Goal: Browse casually: Explore the website without a specific task or goal

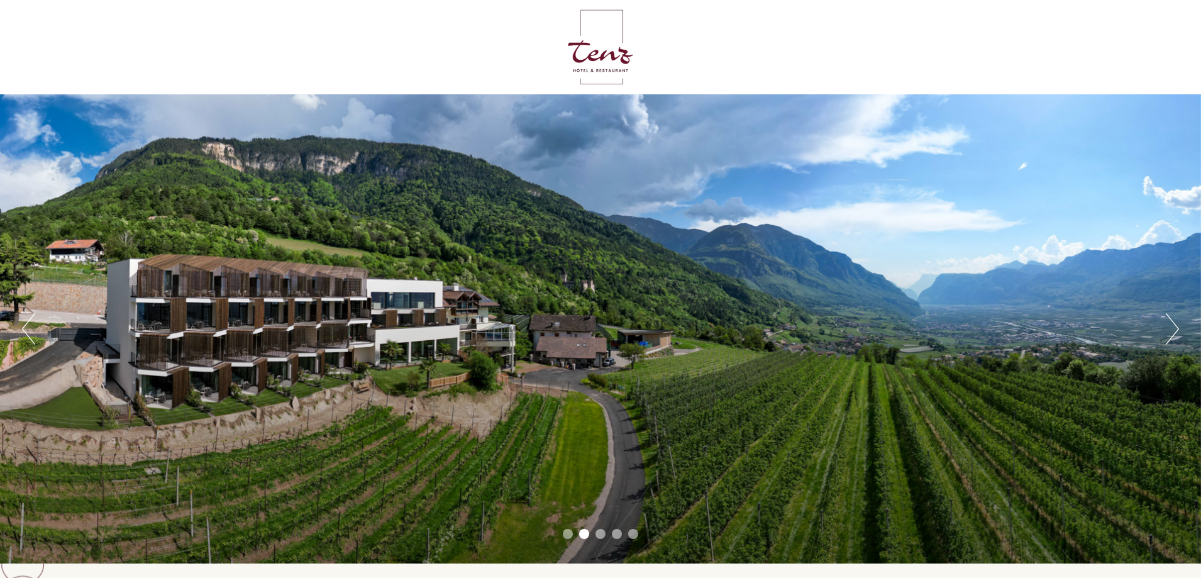
click at [1178, 328] on button "Next" at bounding box center [1172, 328] width 13 height 31
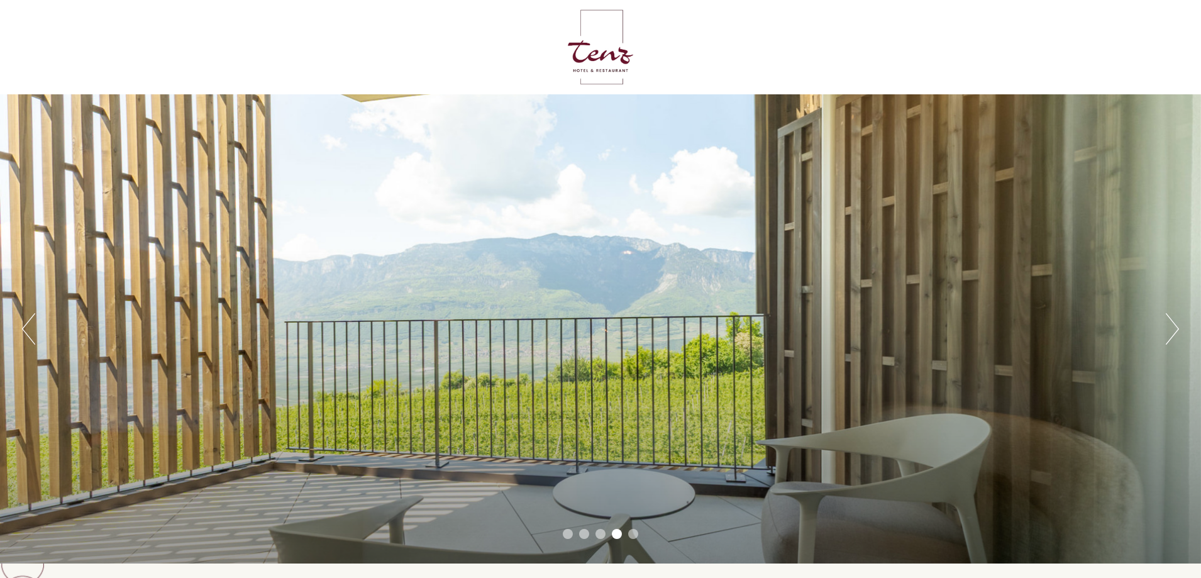
click at [28, 331] on button "Previous" at bounding box center [28, 328] width 13 height 31
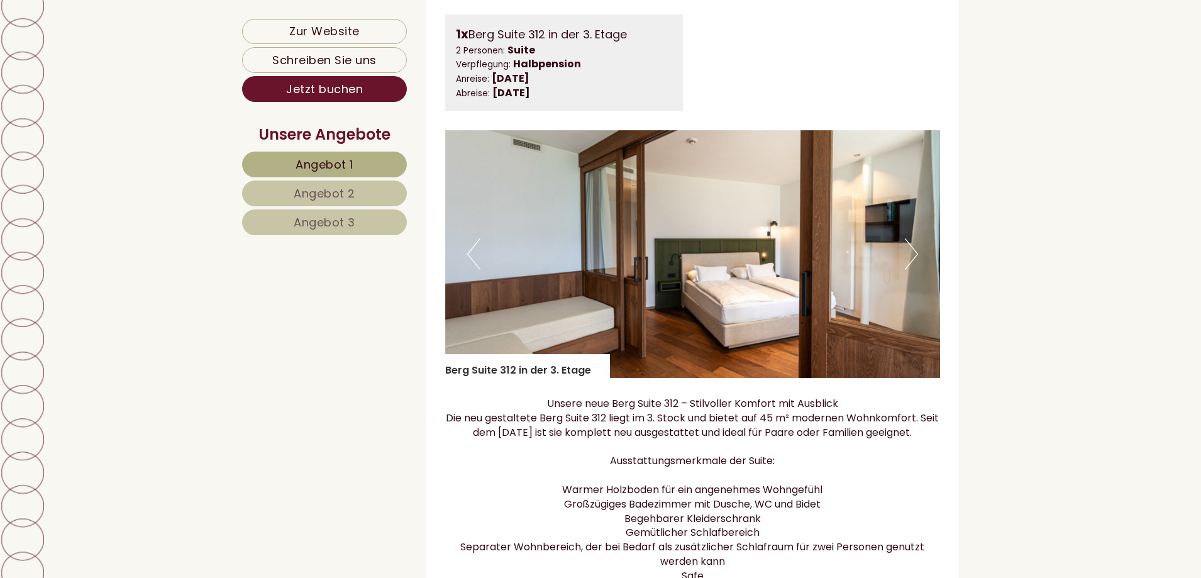
scroll to position [1006, 0]
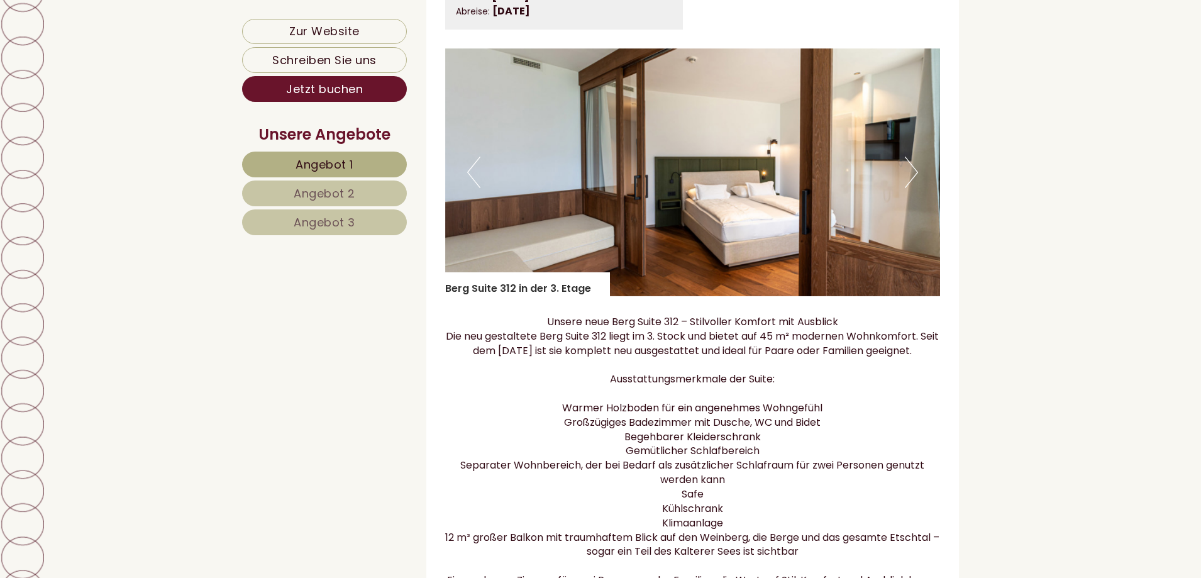
click at [913, 184] on button "Next" at bounding box center [911, 172] width 13 height 31
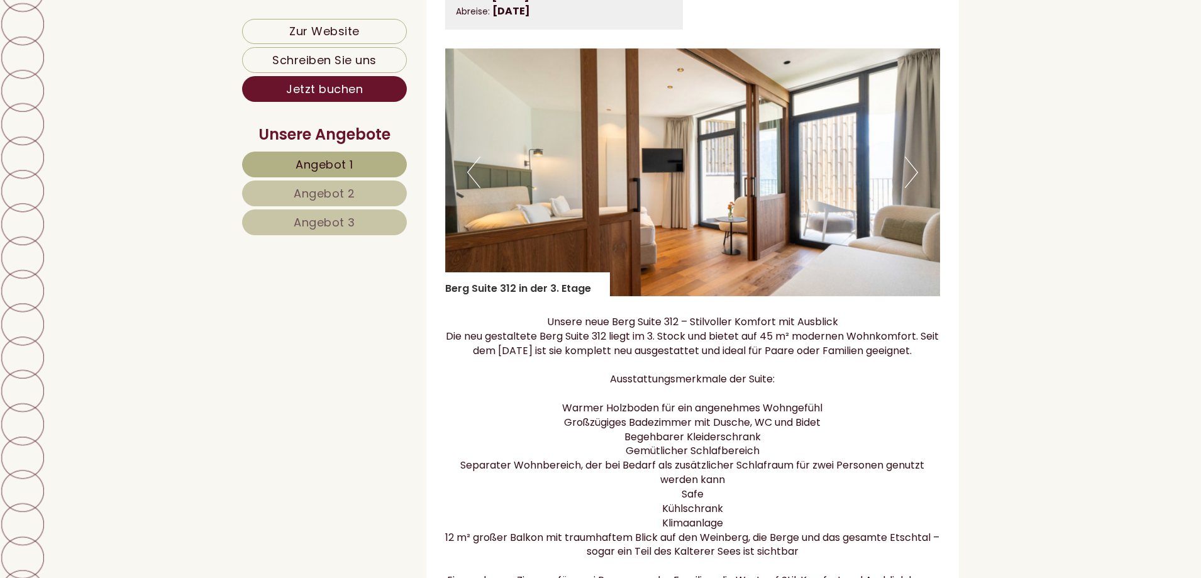
click at [913, 184] on button "Next" at bounding box center [911, 172] width 13 height 31
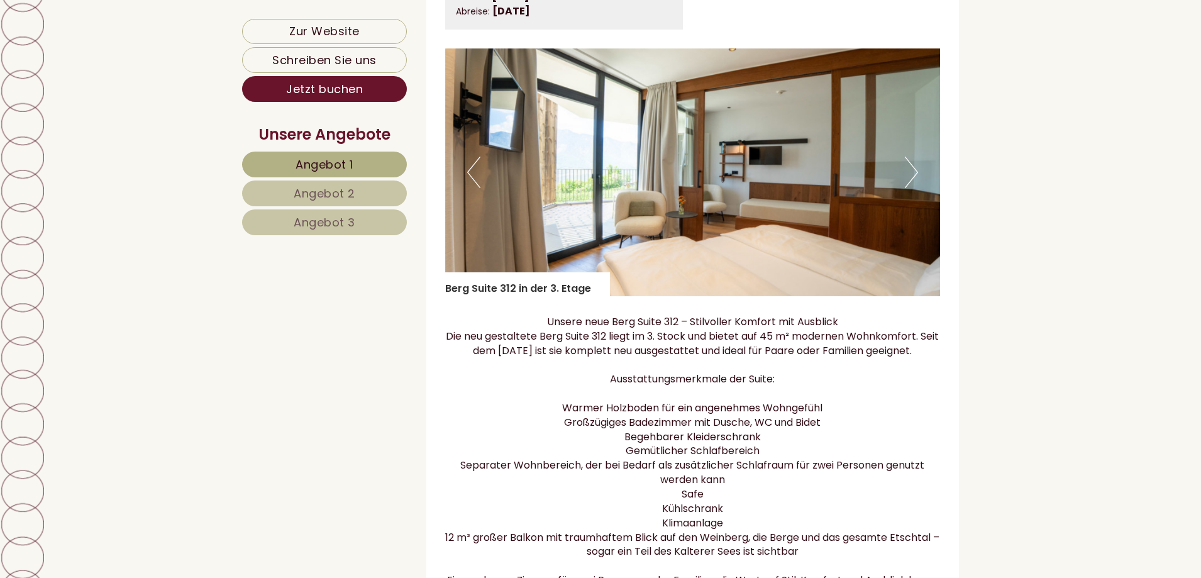
click at [913, 184] on button "Next" at bounding box center [911, 172] width 13 height 31
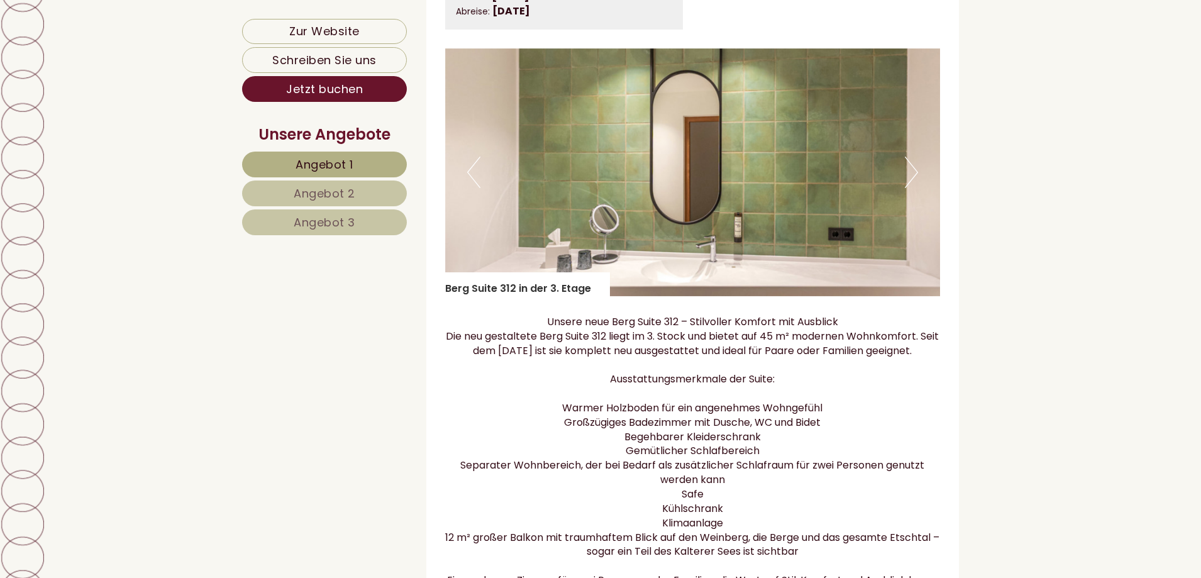
click at [913, 184] on button "Next" at bounding box center [911, 172] width 13 height 31
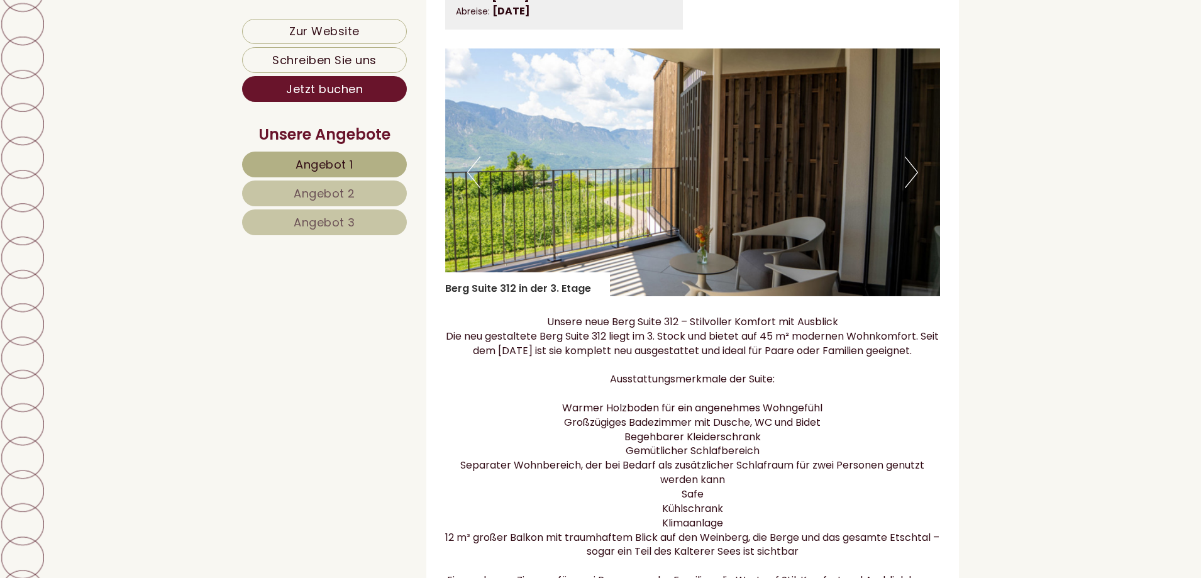
click at [913, 184] on button "Next" at bounding box center [911, 172] width 13 height 31
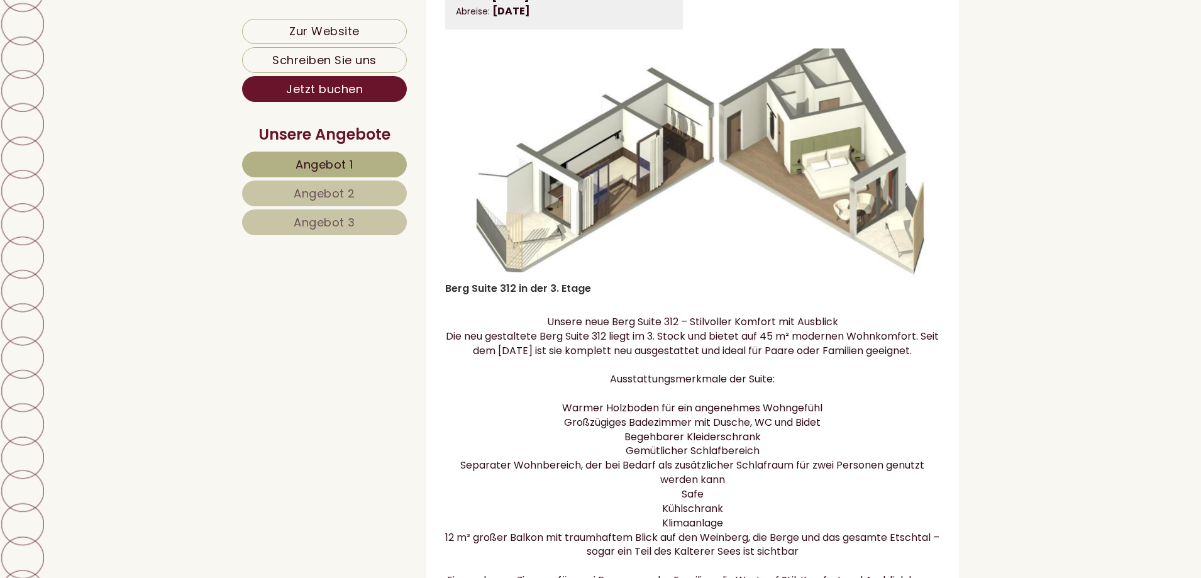
click at [913, 184] on button "Next" at bounding box center [911, 172] width 13 height 31
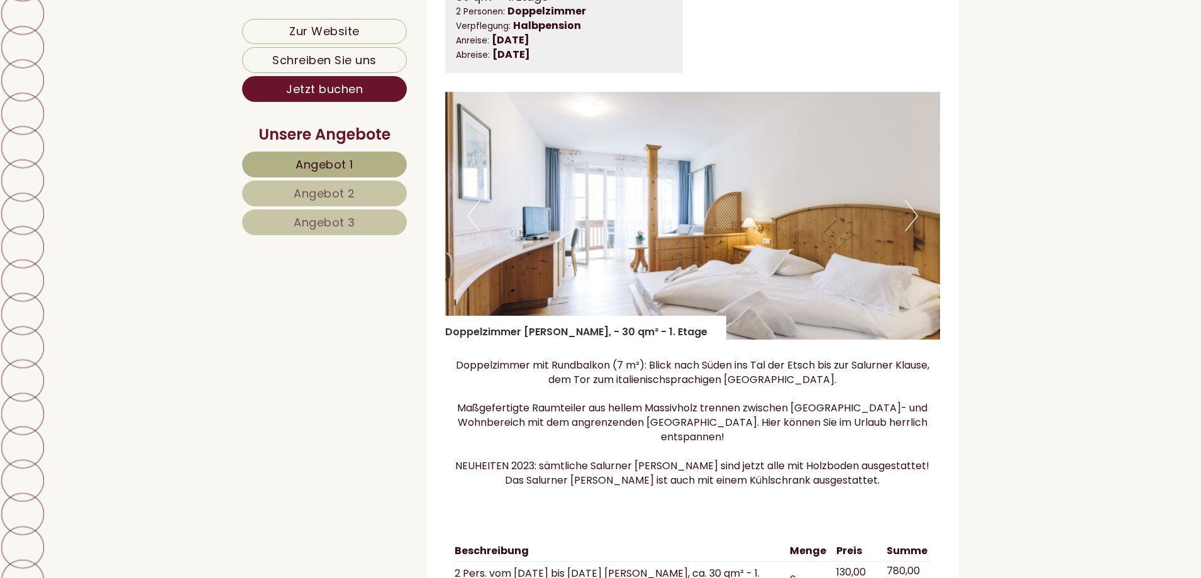
scroll to position [3019, 0]
click at [911, 230] on button "Next" at bounding box center [911, 214] width 13 height 31
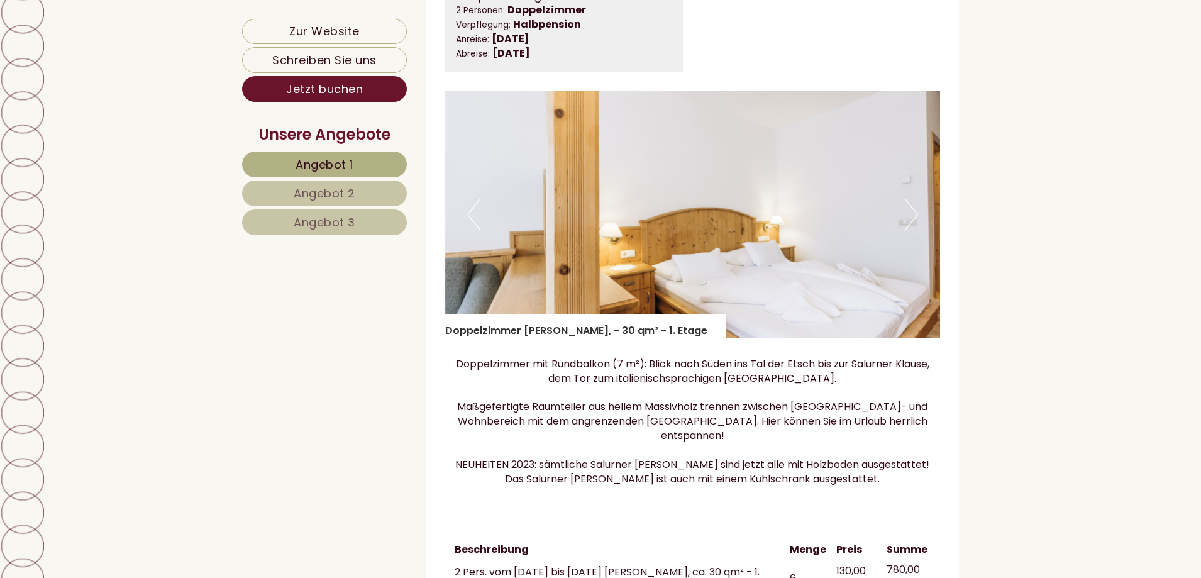
click at [911, 230] on button "Next" at bounding box center [911, 214] width 13 height 31
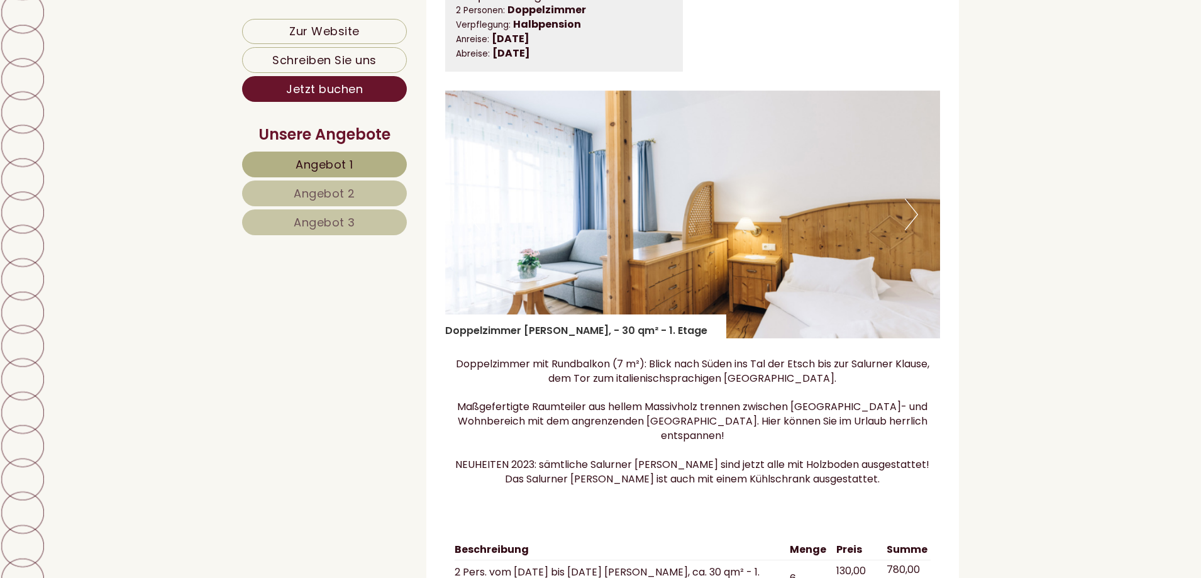
click at [911, 230] on button "Next" at bounding box center [911, 214] width 13 height 31
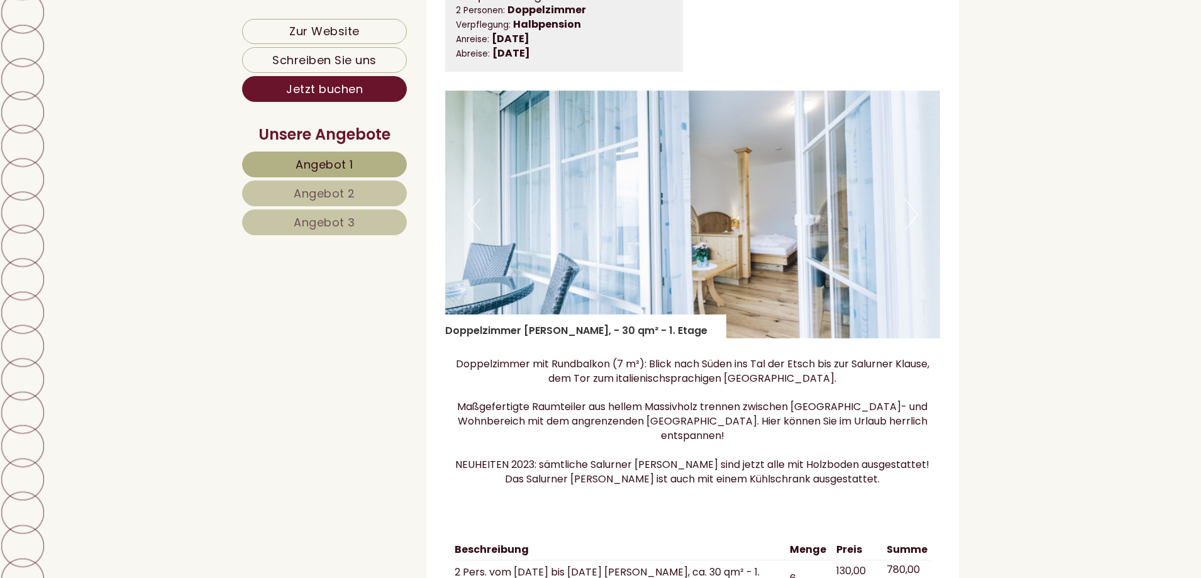
click at [911, 230] on button "Next" at bounding box center [911, 214] width 13 height 31
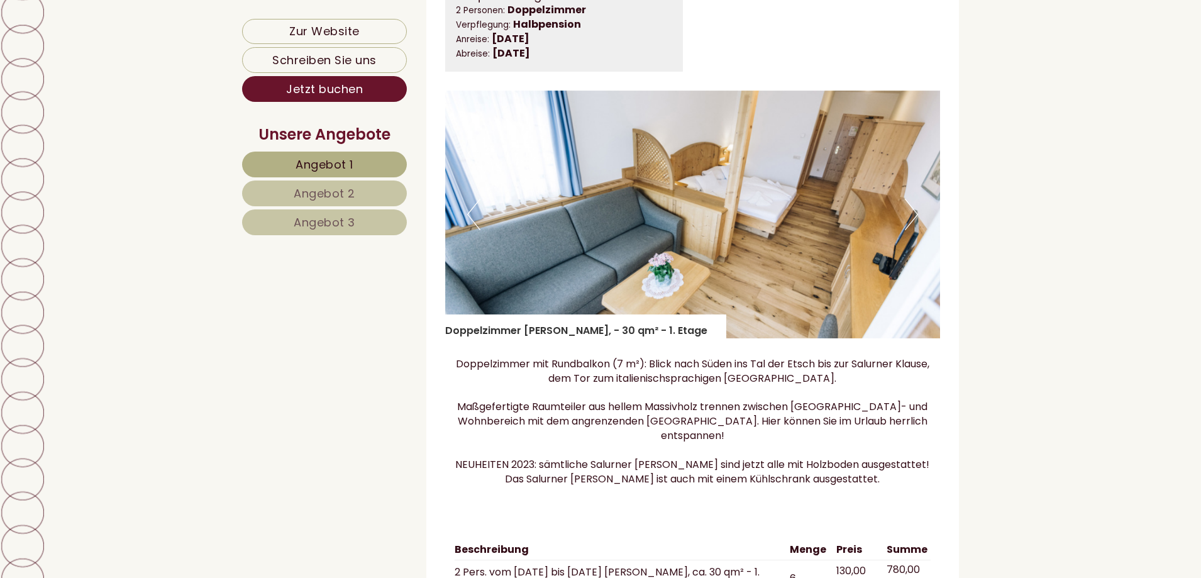
click at [911, 230] on button "Next" at bounding box center [911, 214] width 13 height 31
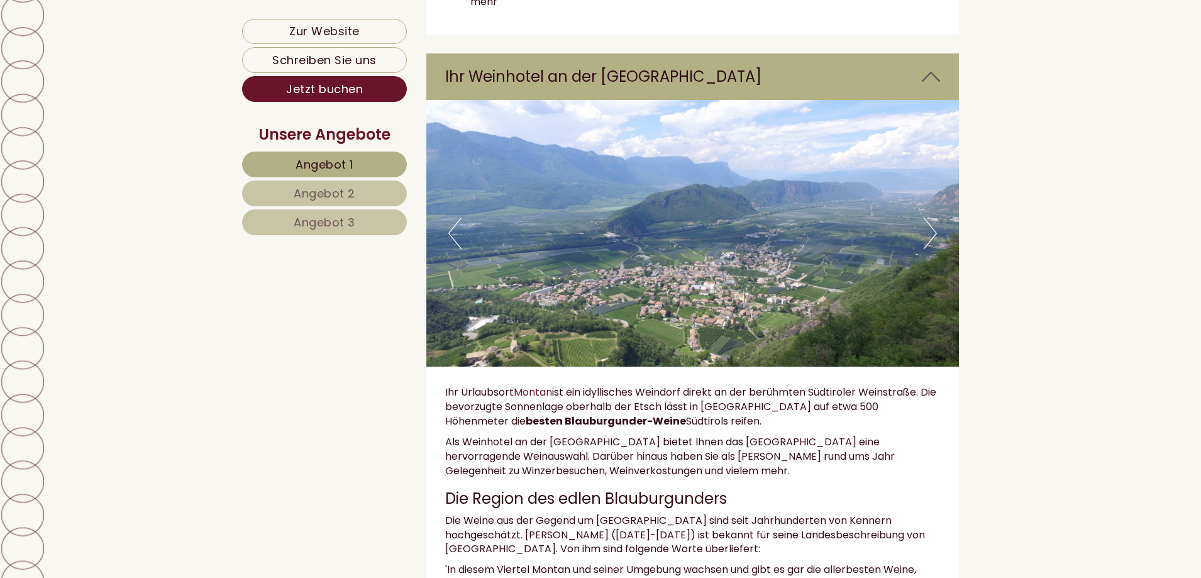
scroll to position [4151, 0]
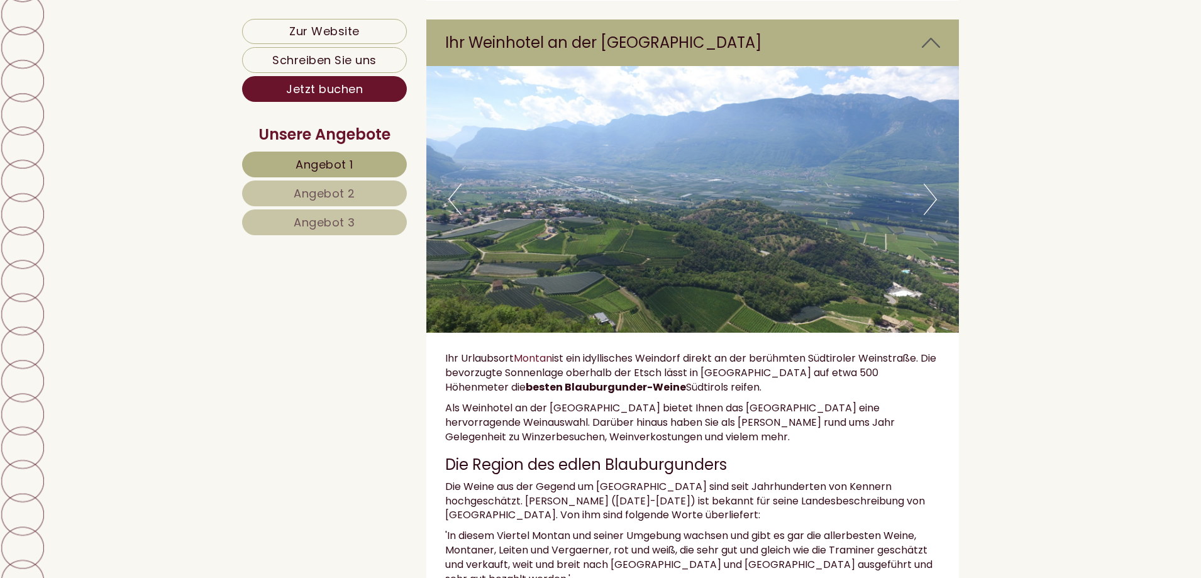
click at [932, 215] on button "Next" at bounding box center [930, 199] width 13 height 31
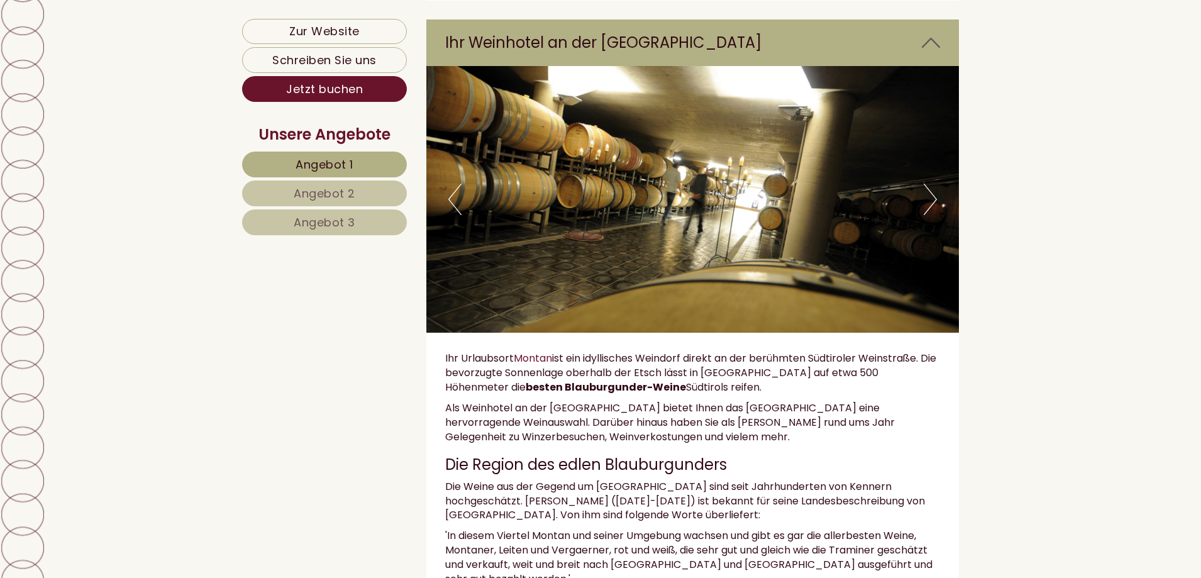
click at [932, 215] on button "Next" at bounding box center [930, 199] width 13 height 31
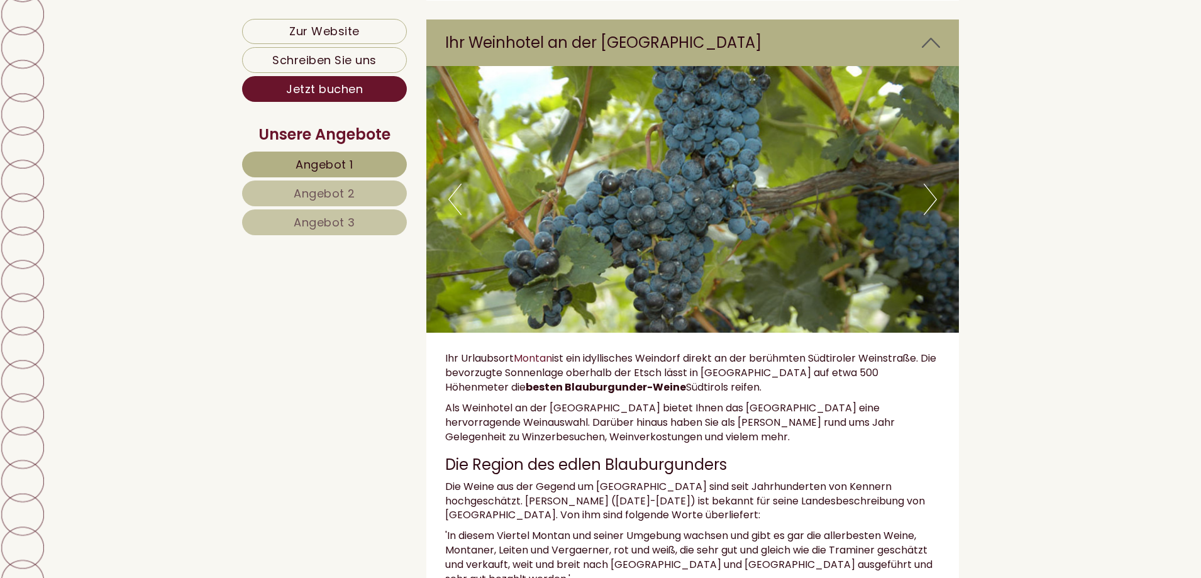
click at [932, 215] on button "Next" at bounding box center [930, 199] width 13 height 31
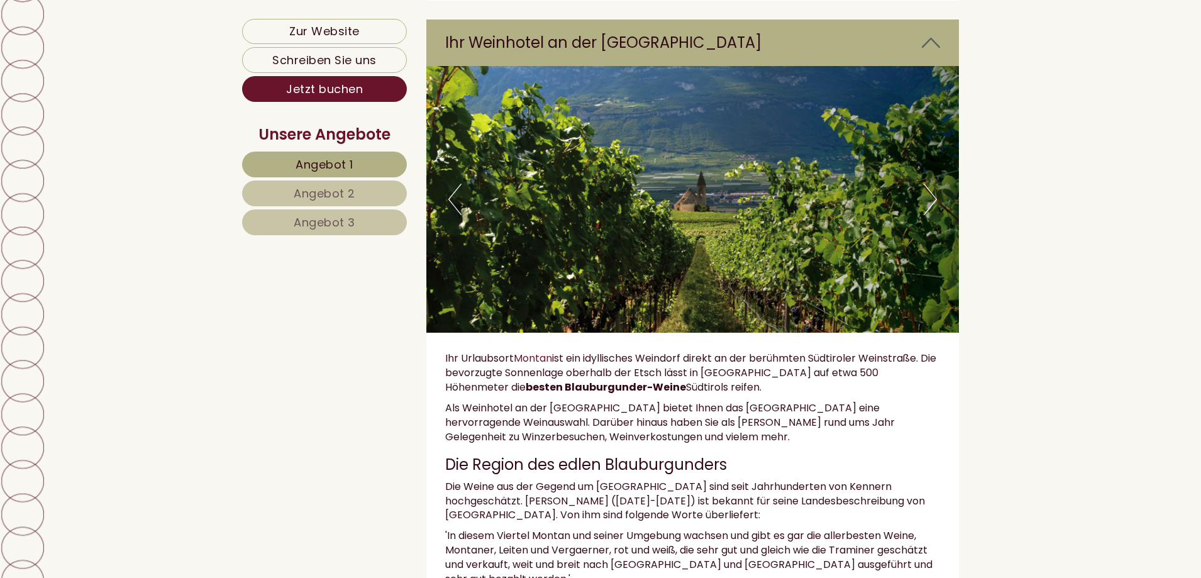
click at [932, 215] on button "Next" at bounding box center [930, 199] width 13 height 31
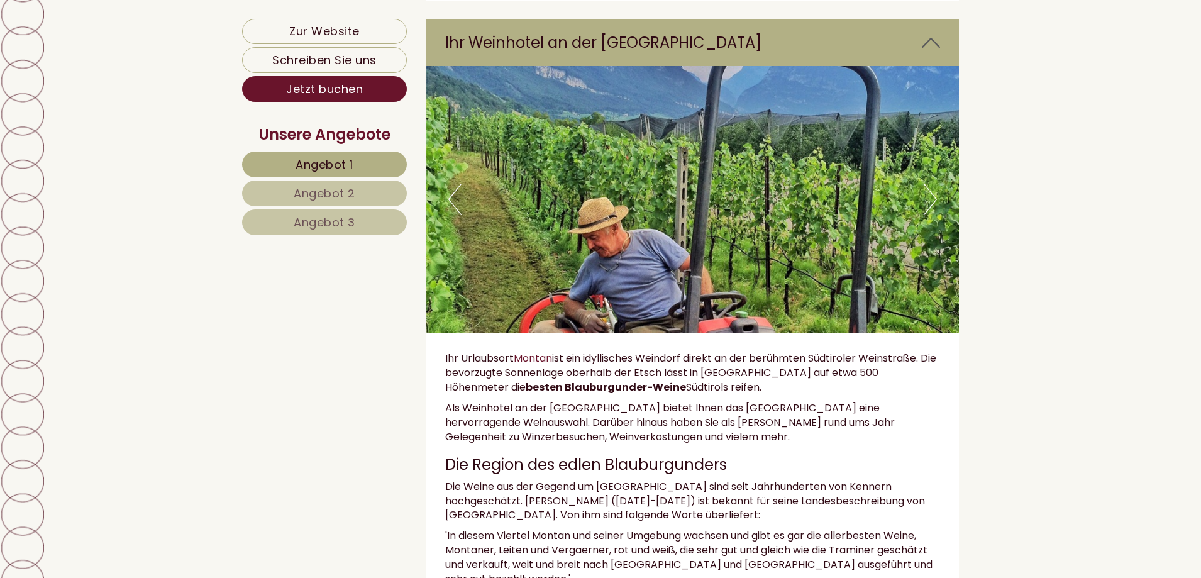
click at [932, 215] on button "Next" at bounding box center [930, 199] width 13 height 31
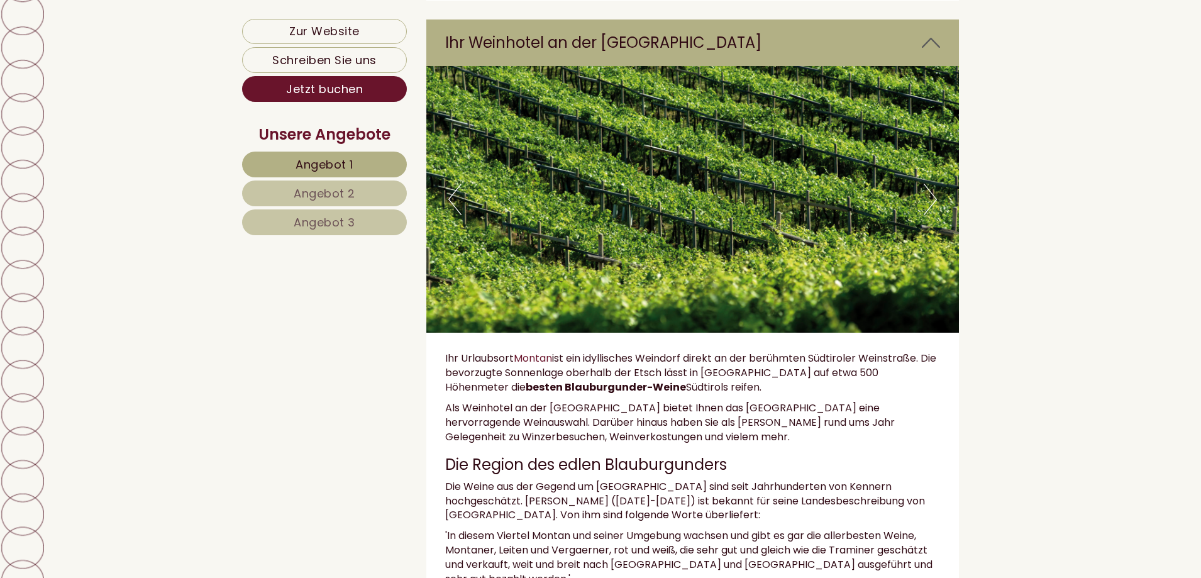
click at [932, 215] on button "Next" at bounding box center [930, 199] width 13 height 31
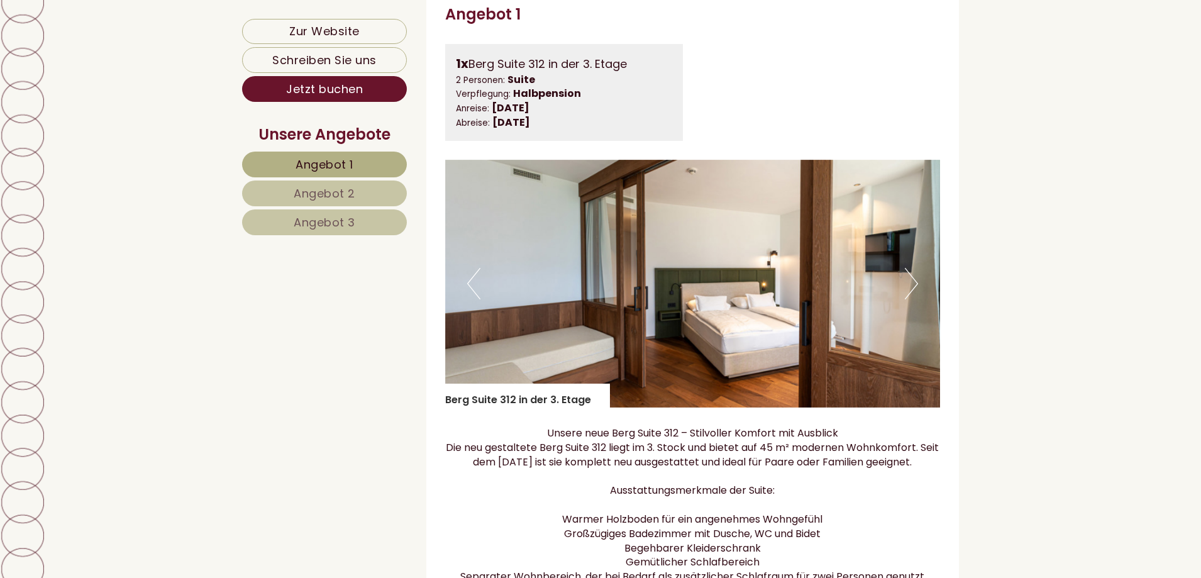
scroll to position [943, 0]
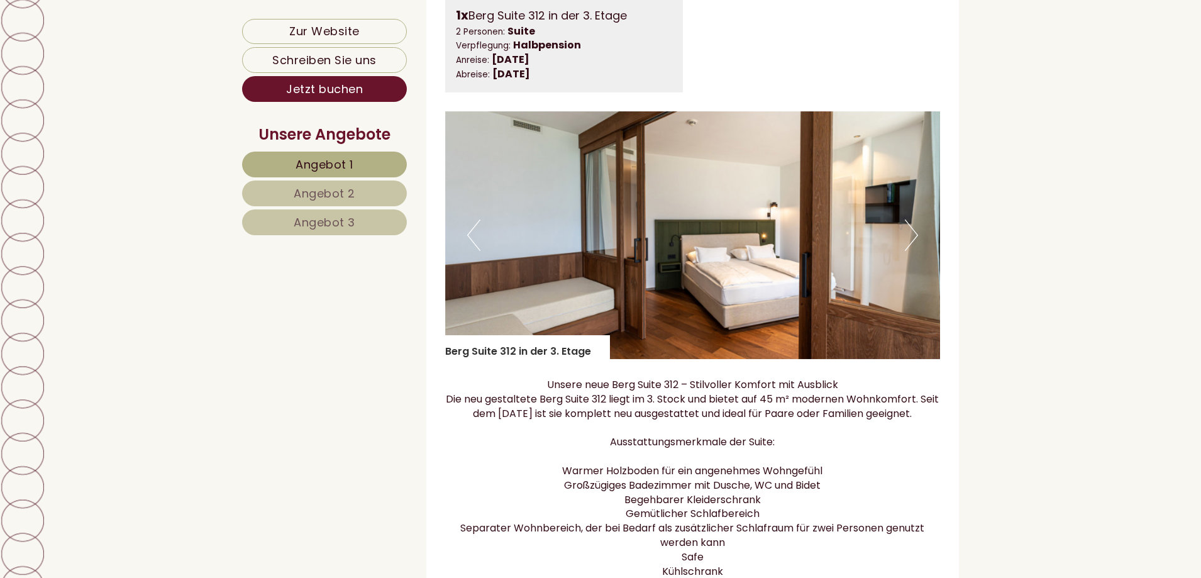
click at [914, 251] on button "Next" at bounding box center [911, 235] width 13 height 31
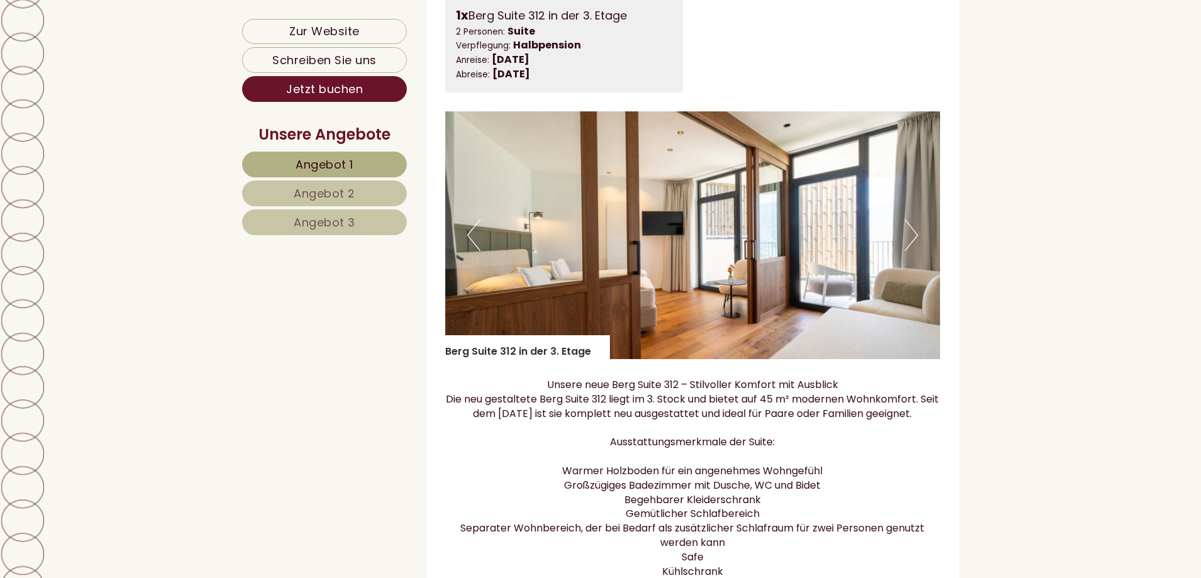
click at [914, 251] on button "Next" at bounding box center [911, 235] width 13 height 31
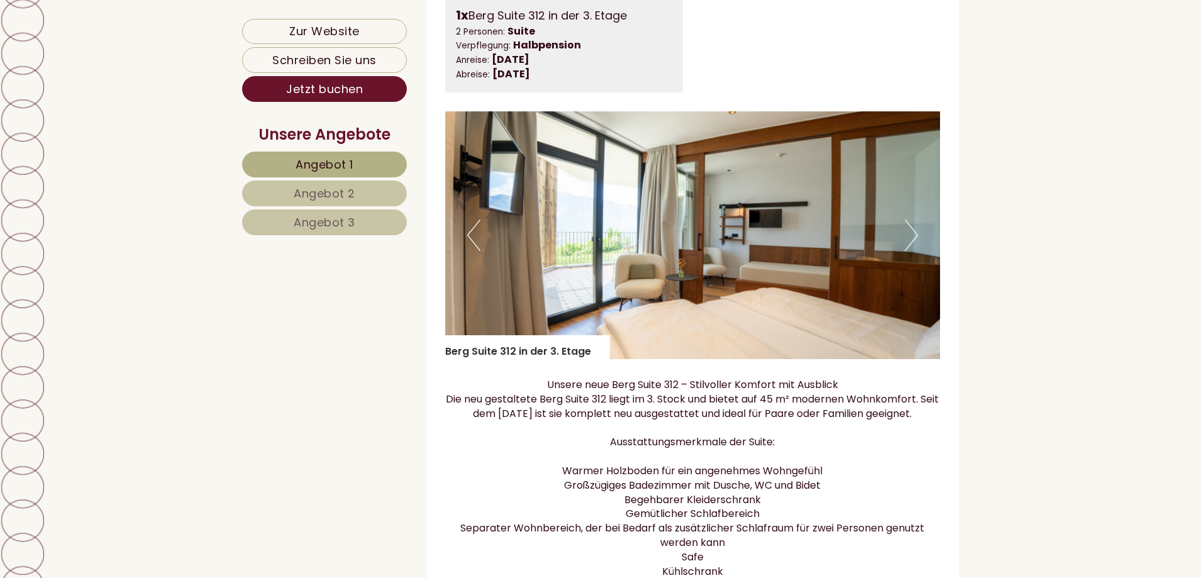
click at [914, 251] on button "Next" at bounding box center [911, 235] width 13 height 31
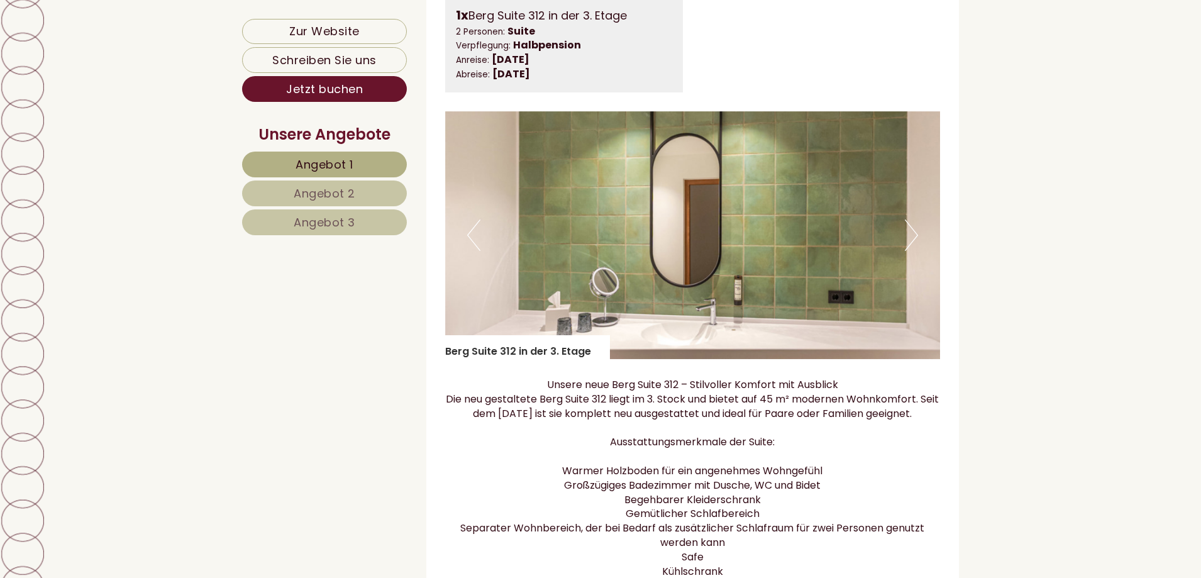
click at [914, 251] on button "Next" at bounding box center [911, 235] width 13 height 31
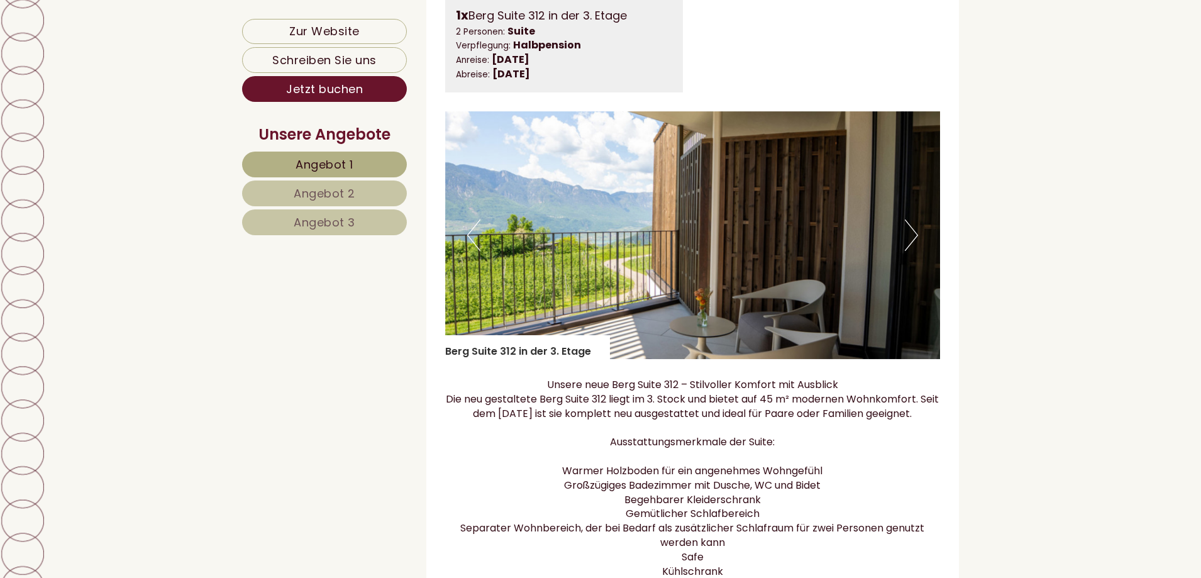
click at [914, 251] on button "Next" at bounding box center [911, 235] width 13 height 31
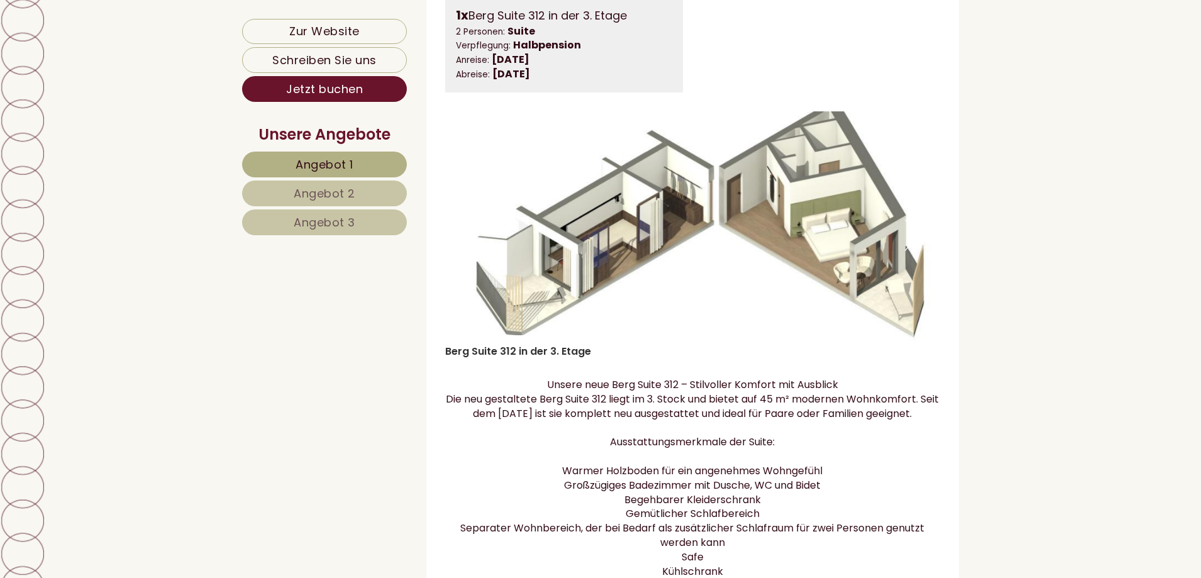
click at [914, 251] on button "Next" at bounding box center [911, 235] width 13 height 31
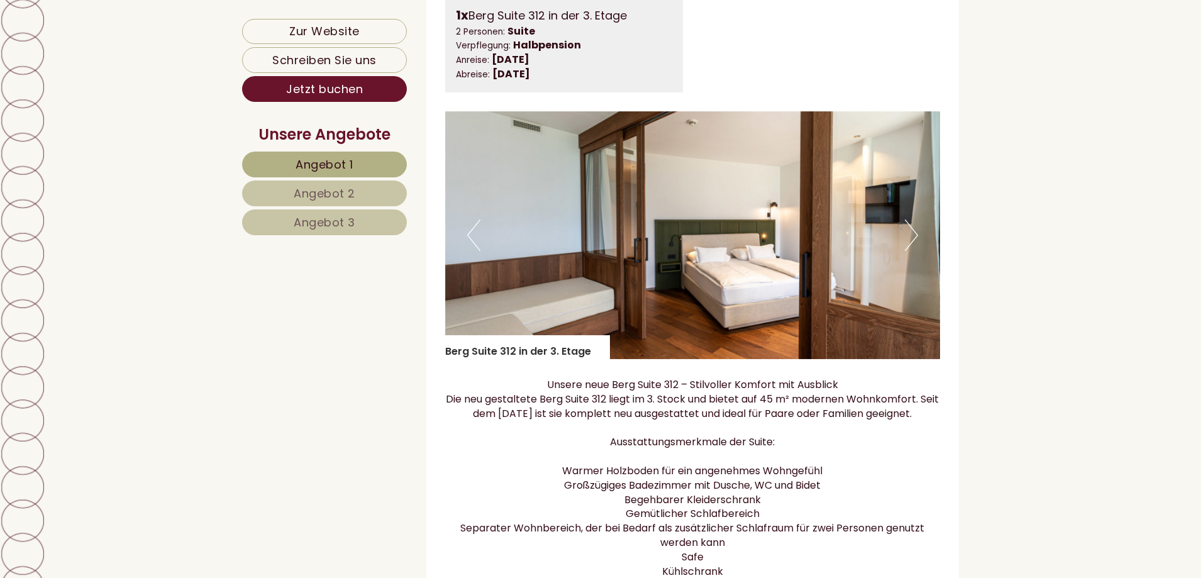
click at [311, 182] on link "Angebot 2" at bounding box center [324, 194] width 165 height 26
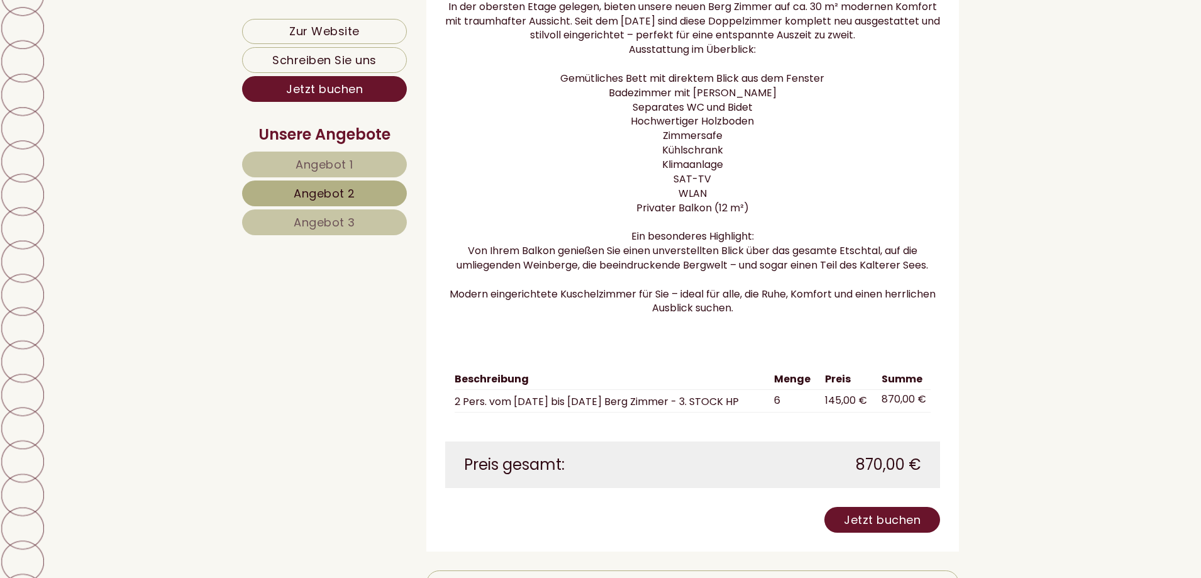
scroll to position [1250, 0]
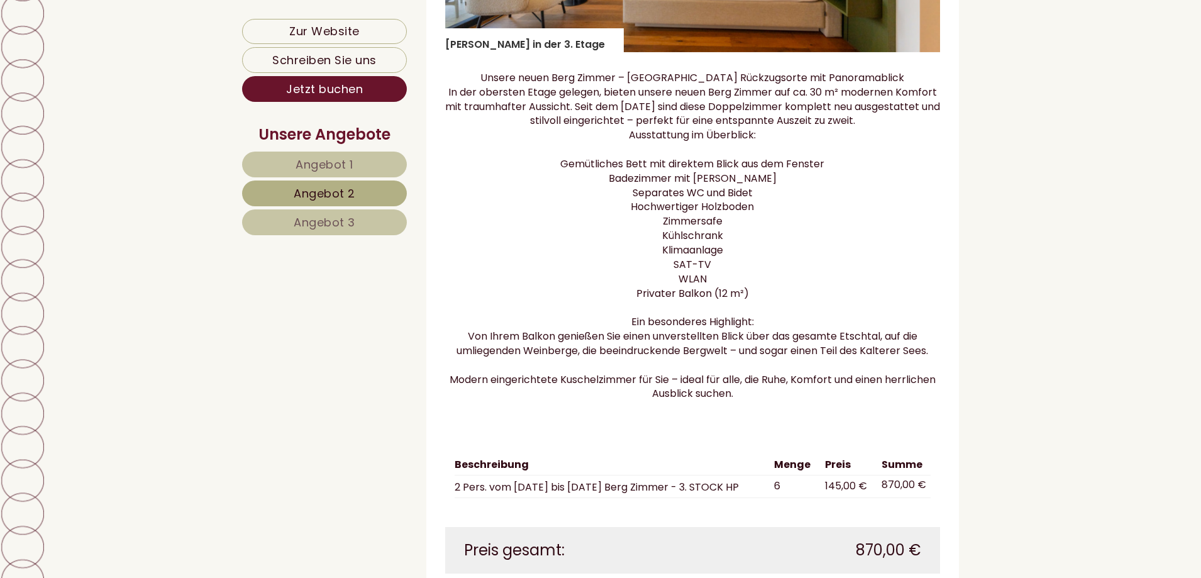
click at [350, 161] on span "Angebot 1" at bounding box center [325, 165] width 58 height 16
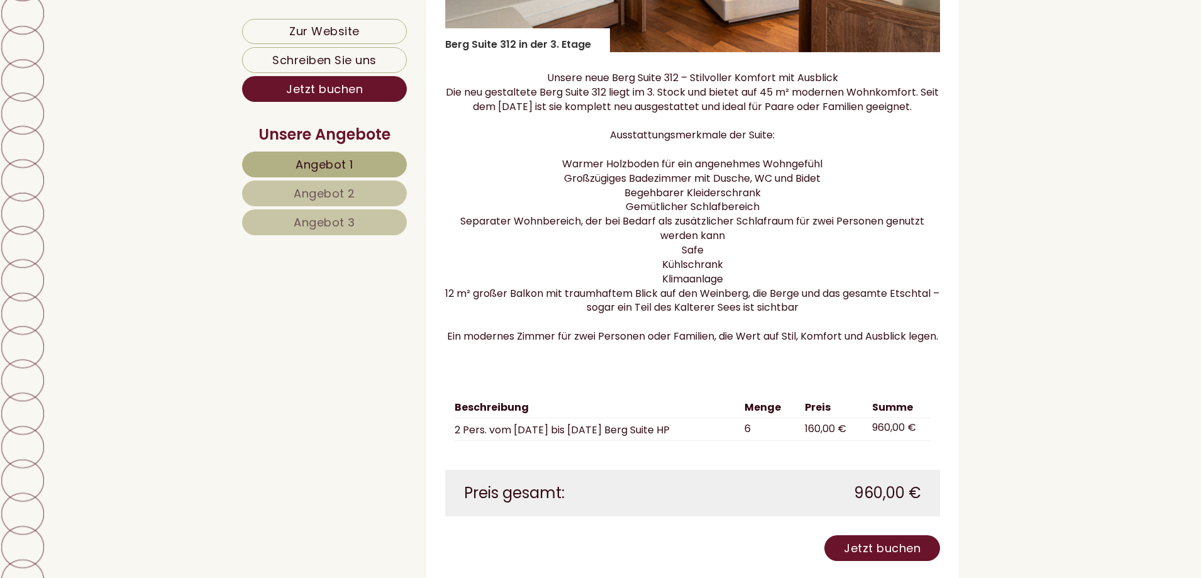
click at [332, 221] on span "Angebot 3" at bounding box center [325, 222] width 62 height 16
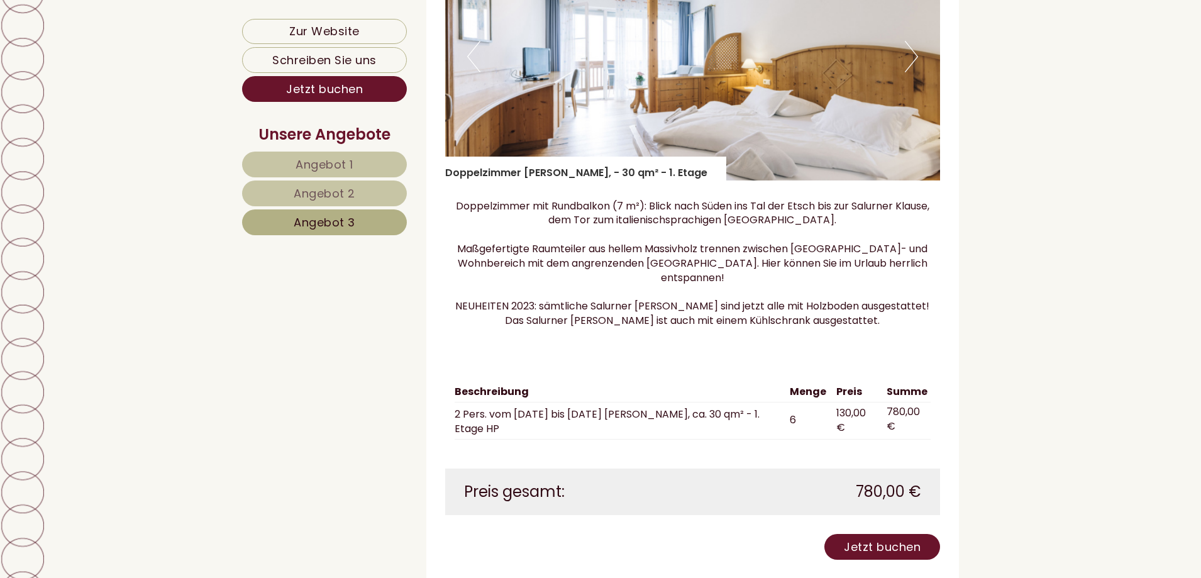
scroll to position [1062, 0]
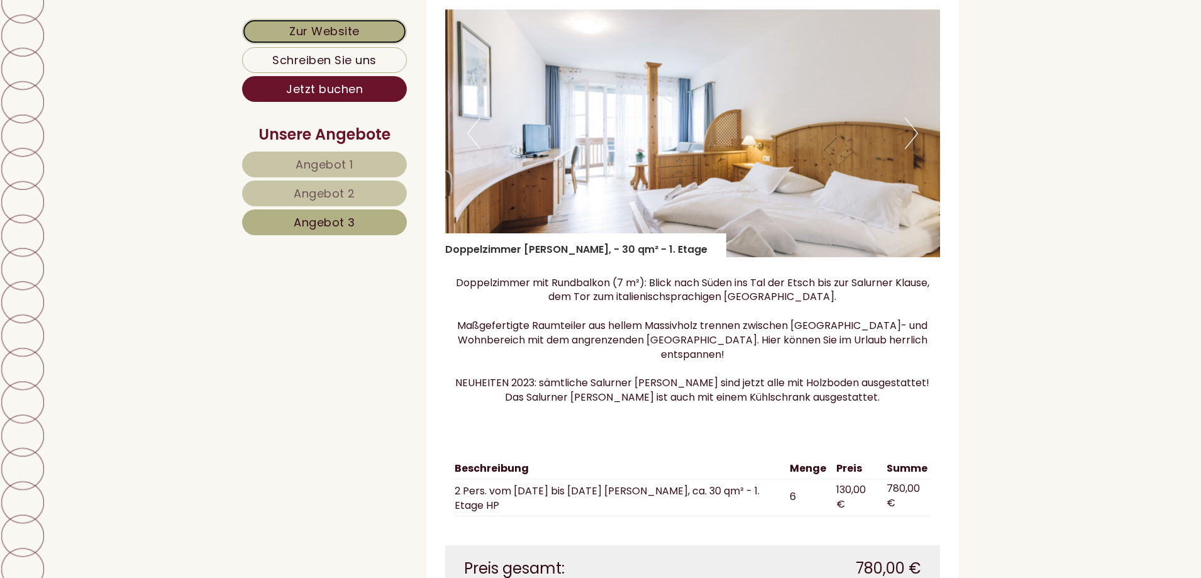
click at [324, 30] on link "Zur Website" at bounding box center [324, 31] width 165 height 25
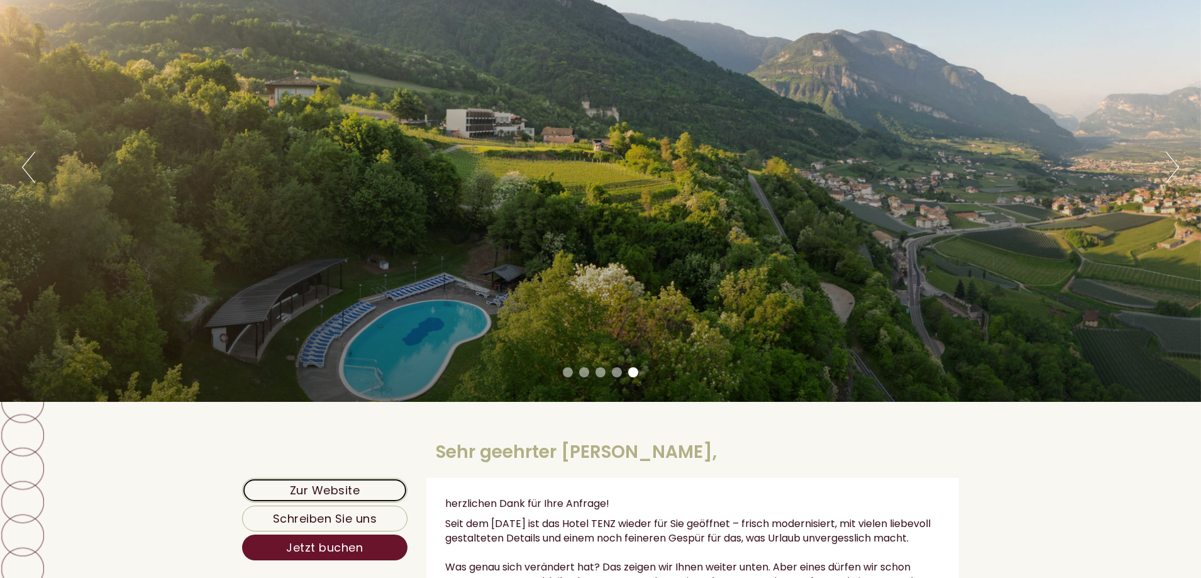
scroll to position [55, 0]
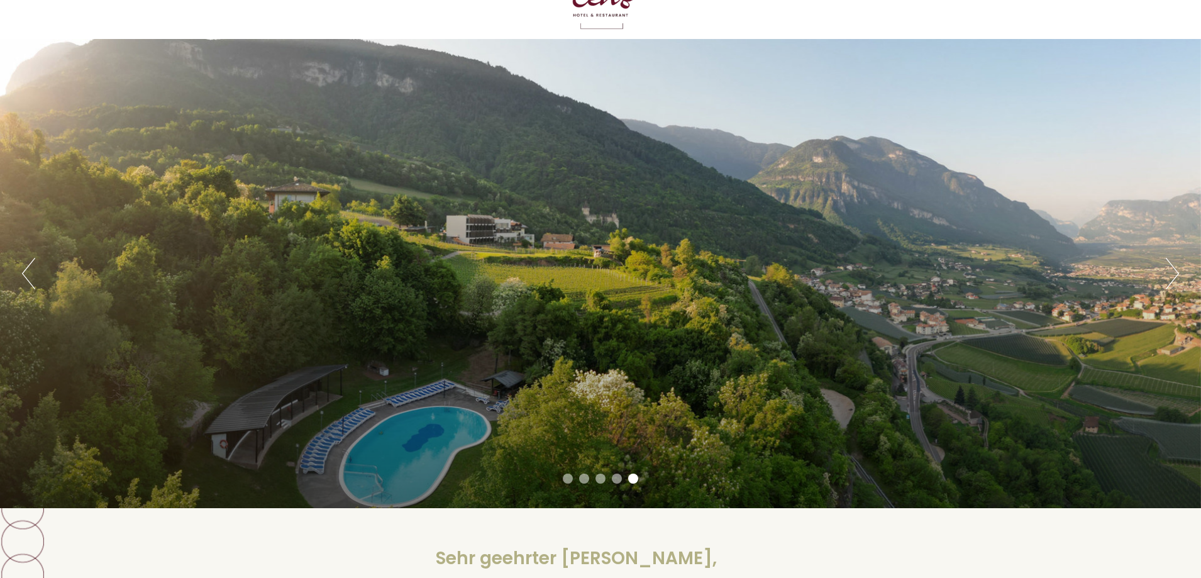
click at [564, 477] on li "1" at bounding box center [568, 479] width 10 height 10
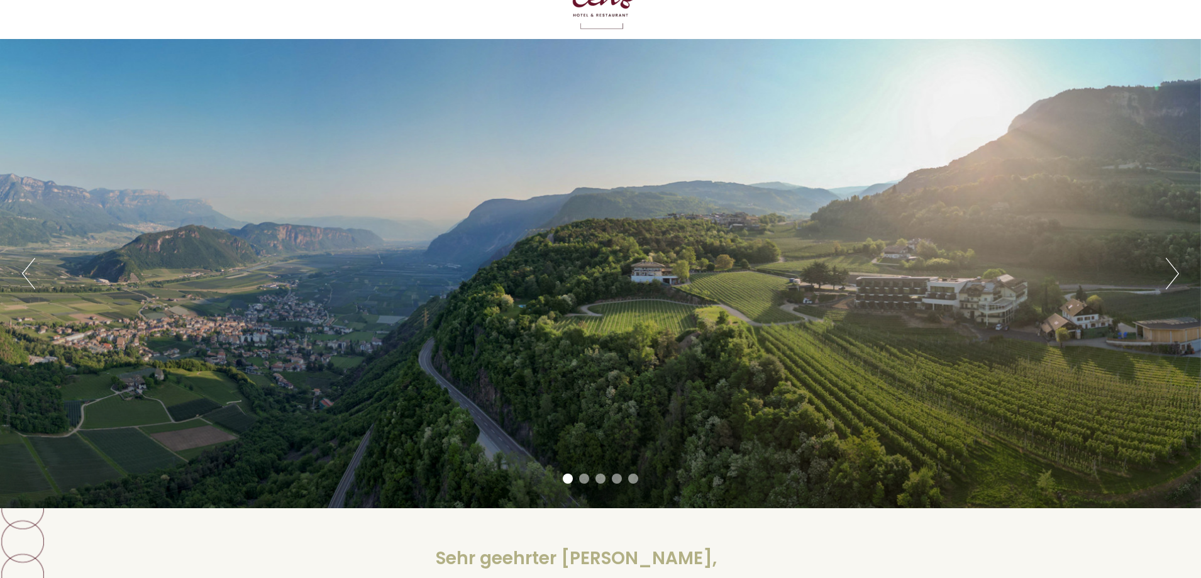
click at [582, 478] on li "2" at bounding box center [584, 479] width 10 height 10
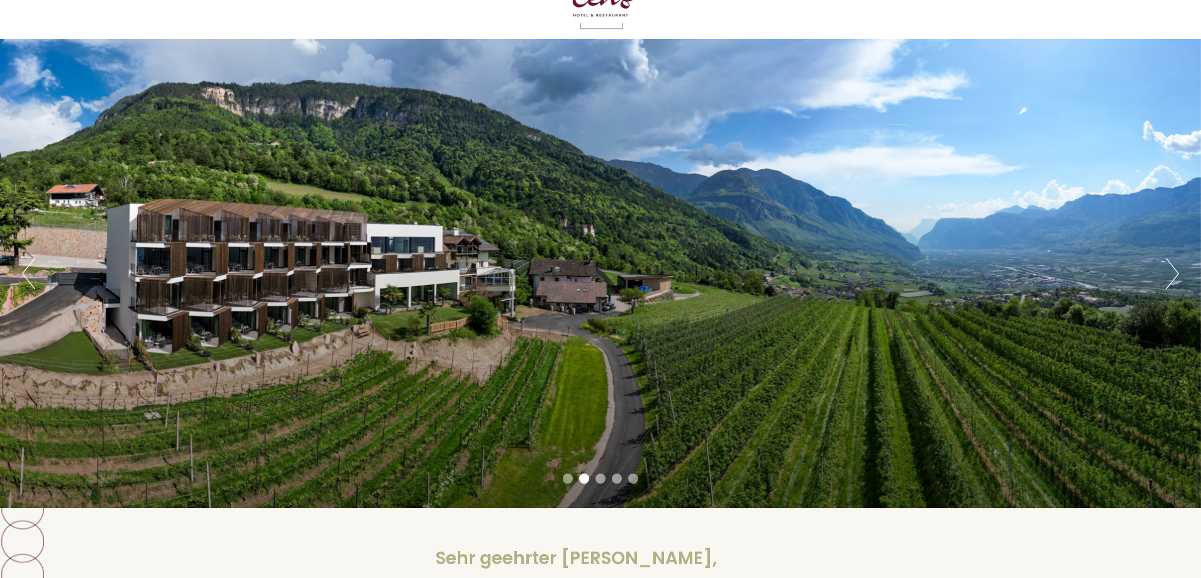
click at [598, 476] on li "3" at bounding box center [601, 479] width 10 height 10
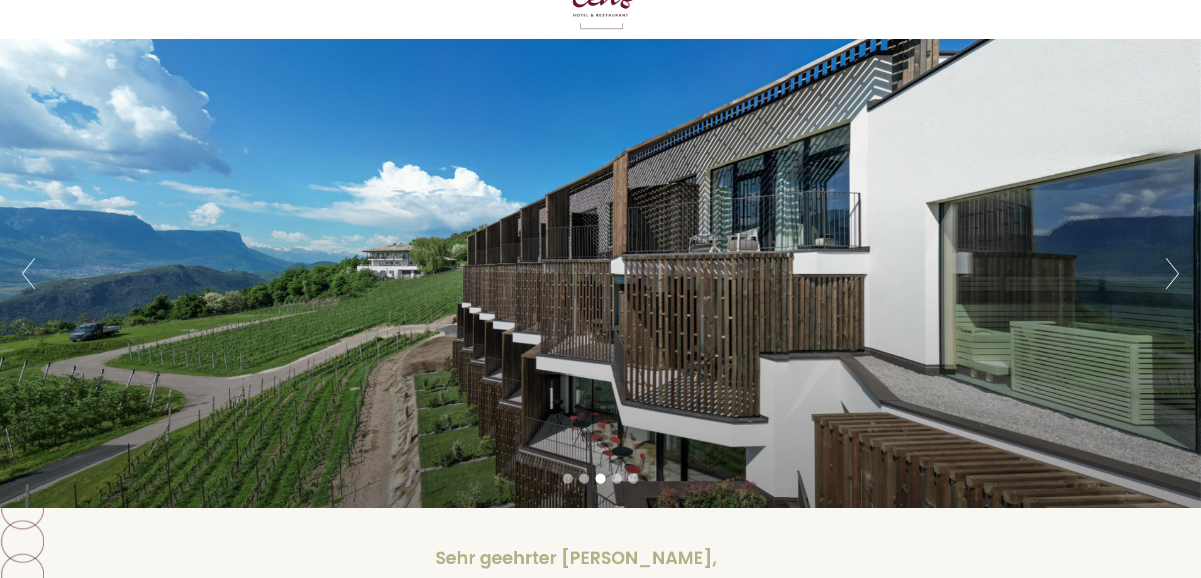
click at [613, 476] on li "4" at bounding box center [617, 479] width 10 height 10
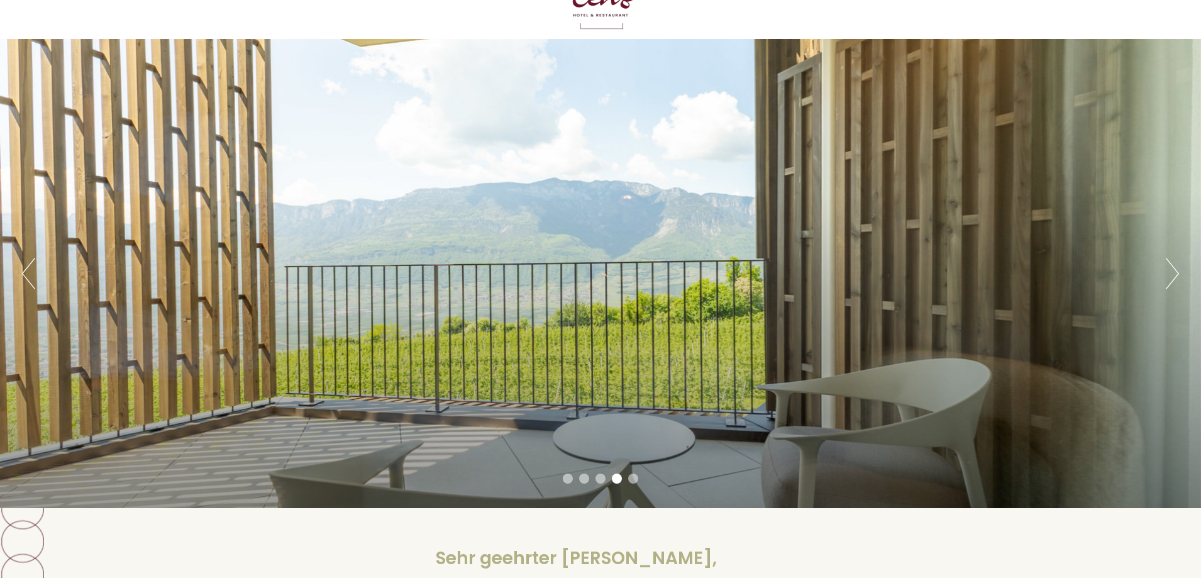
click at [631, 477] on li "5" at bounding box center [633, 479] width 10 height 10
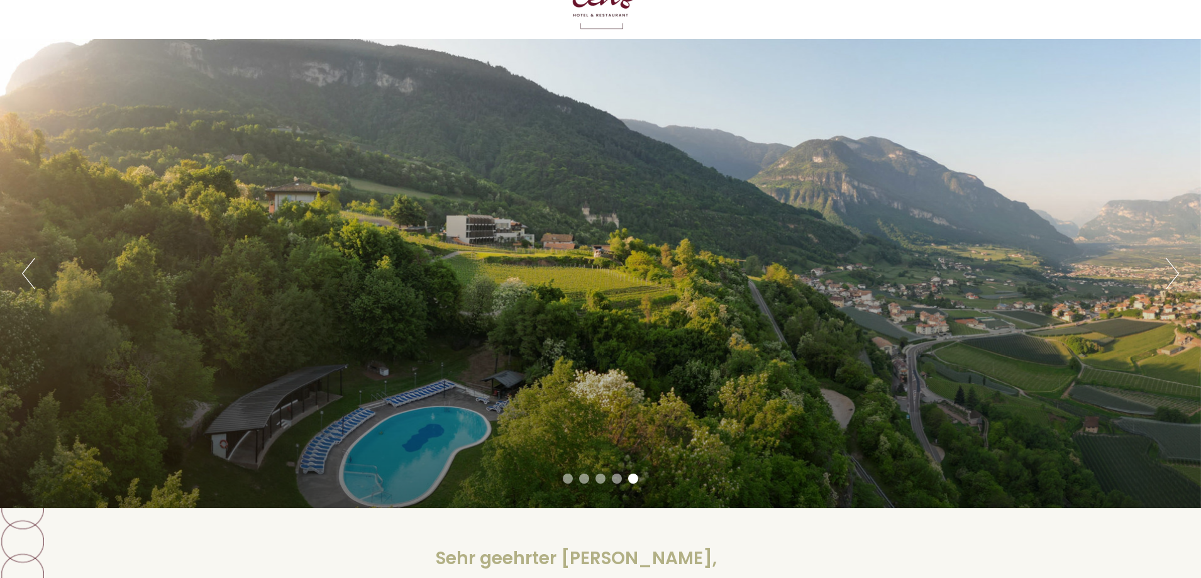
click at [565, 479] on li "1" at bounding box center [568, 479] width 10 height 10
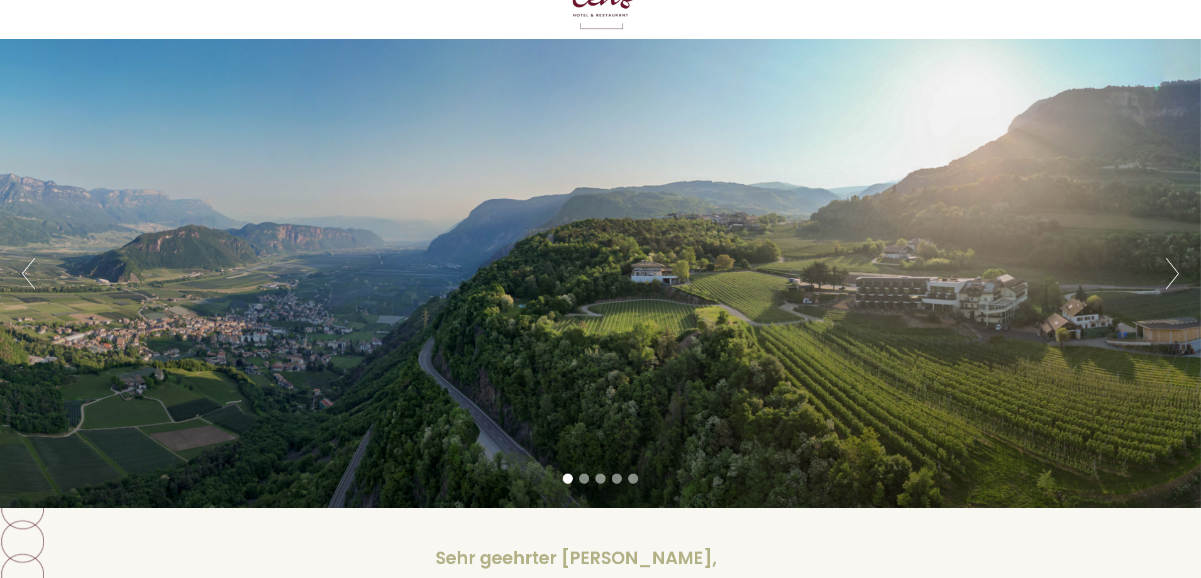
click at [581, 479] on li "2" at bounding box center [584, 479] width 10 height 10
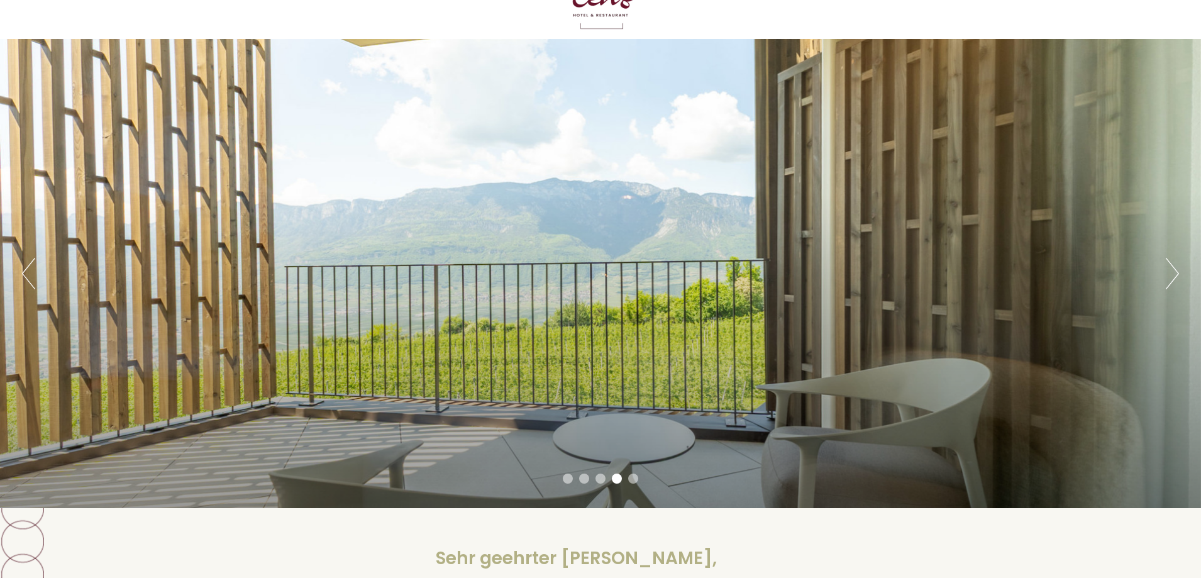
click at [26, 274] on button "Previous" at bounding box center [28, 273] width 13 height 31
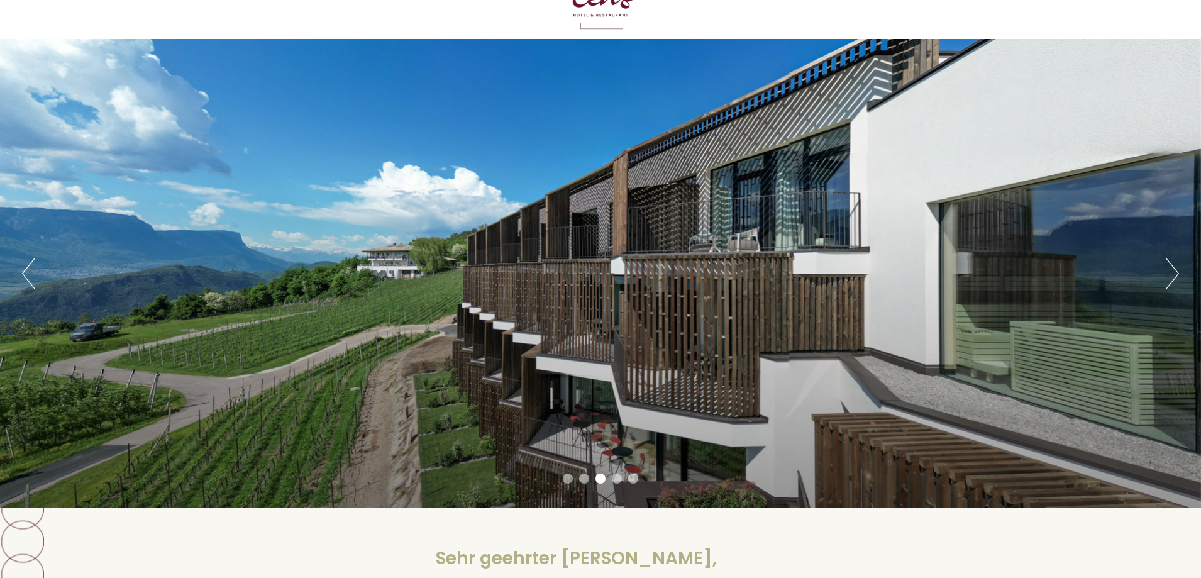
click at [30, 275] on button "Previous" at bounding box center [28, 273] width 13 height 31
click at [30, 278] on button "Previous" at bounding box center [28, 273] width 13 height 31
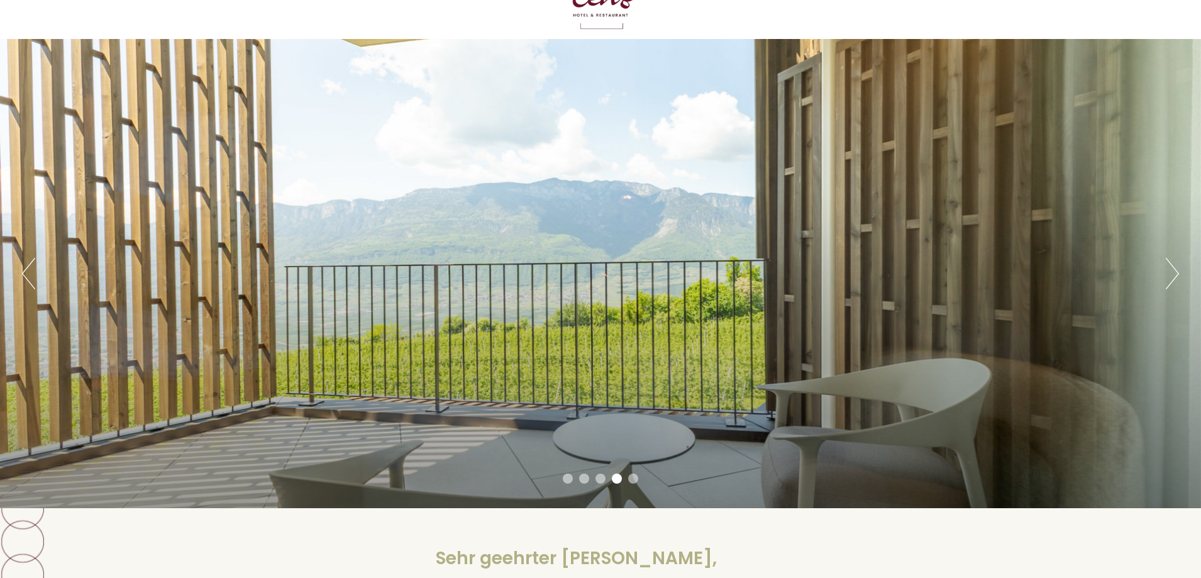
click at [1176, 274] on button "Next" at bounding box center [1172, 273] width 13 height 31
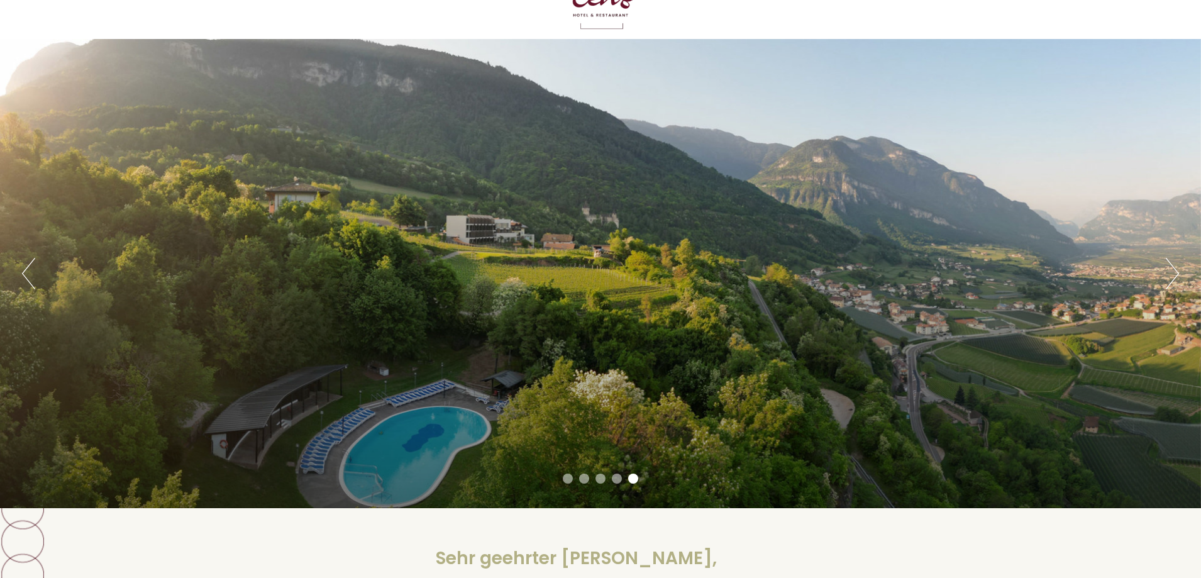
click at [1176, 274] on button "Next" at bounding box center [1172, 273] width 13 height 31
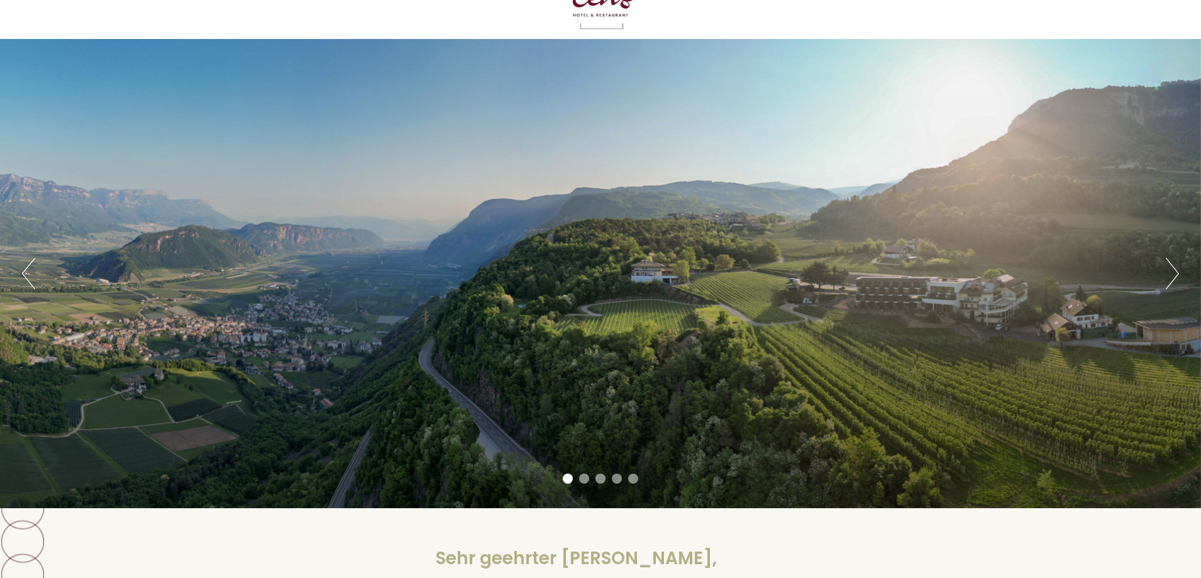
click at [1176, 274] on button "Next" at bounding box center [1172, 273] width 13 height 31
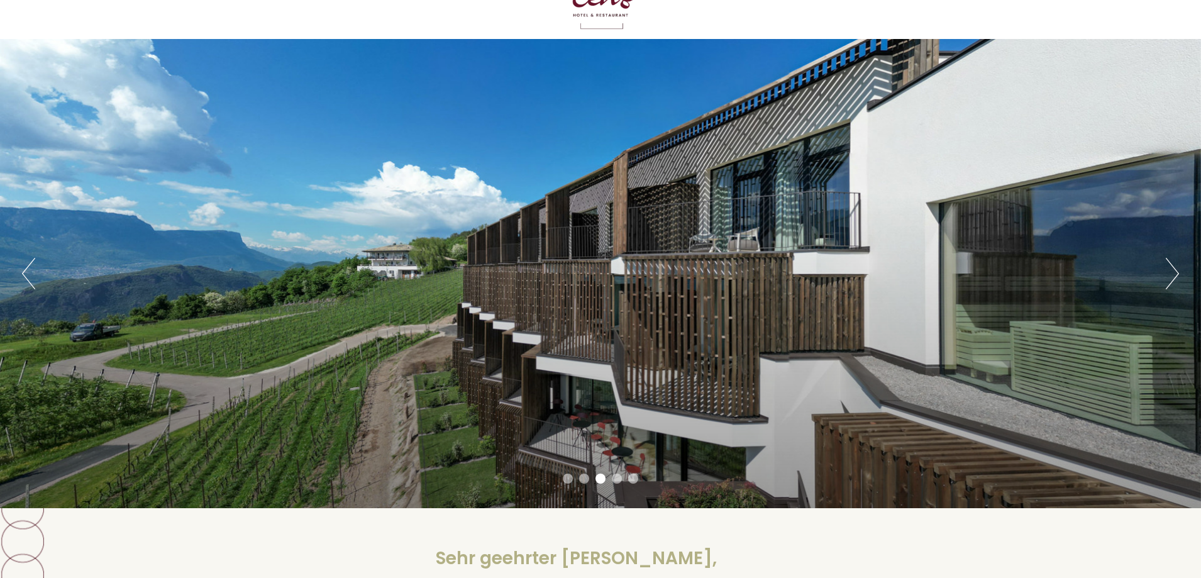
click at [1176, 274] on button "Next" at bounding box center [1172, 273] width 13 height 31
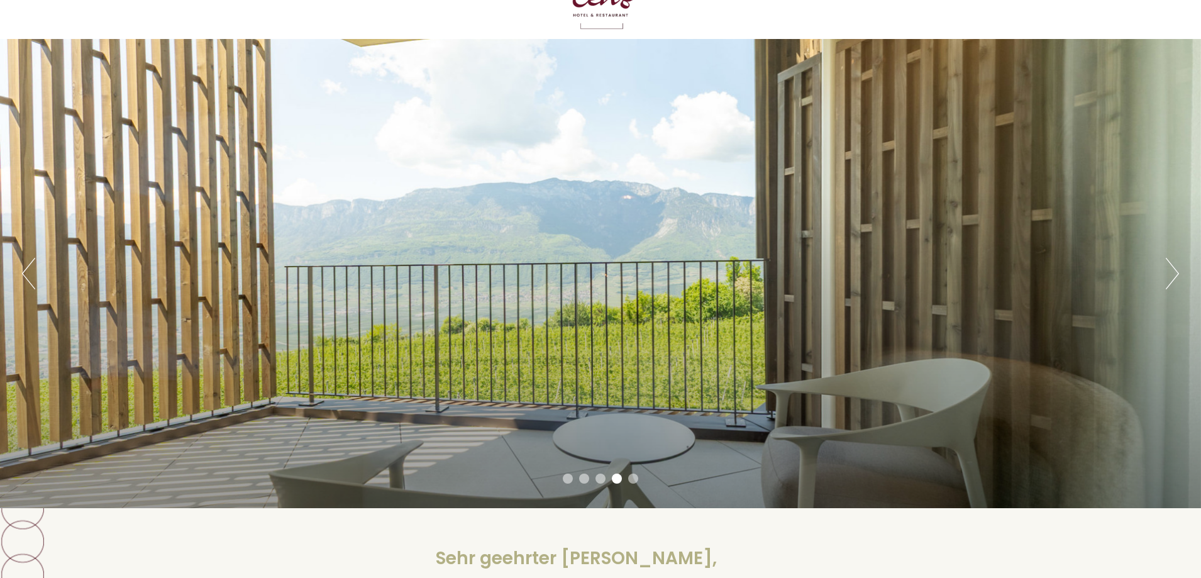
click at [1176, 274] on button "Next" at bounding box center [1172, 273] width 13 height 31
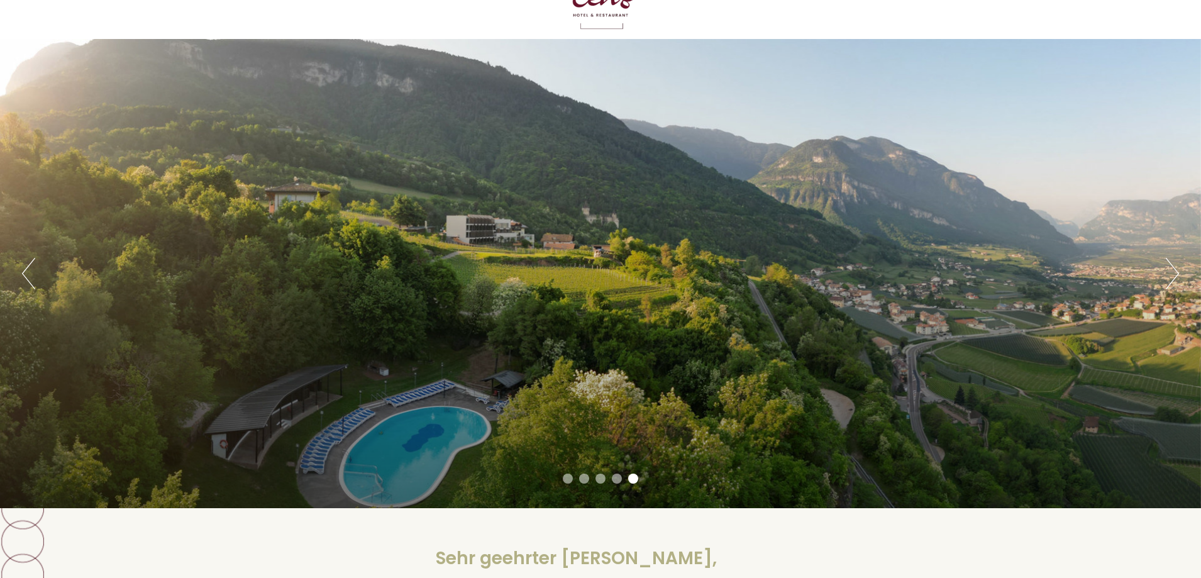
click at [33, 270] on button "Previous" at bounding box center [28, 273] width 13 height 31
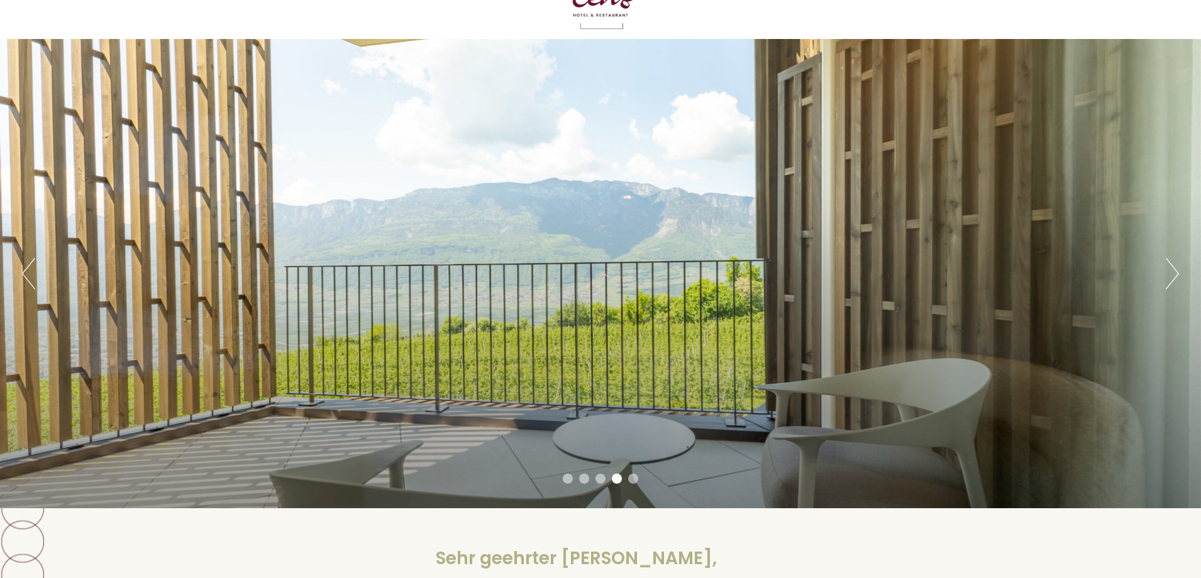
click at [33, 270] on button "Previous" at bounding box center [28, 273] width 13 height 31
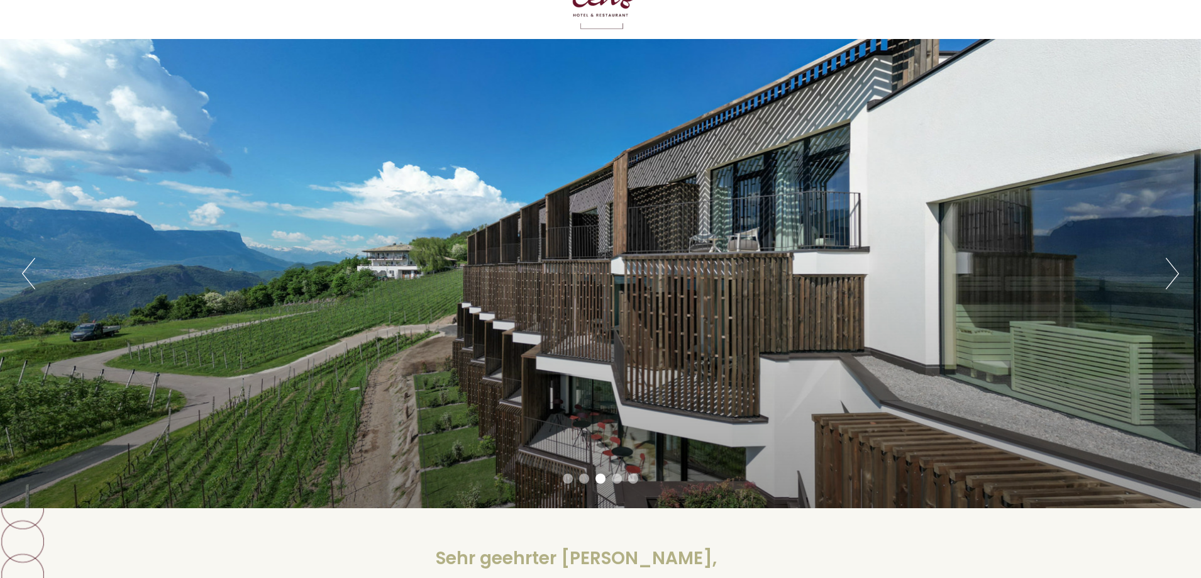
click at [1172, 274] on button "Next" at bounding box center [1172, 273] width 13 height 31
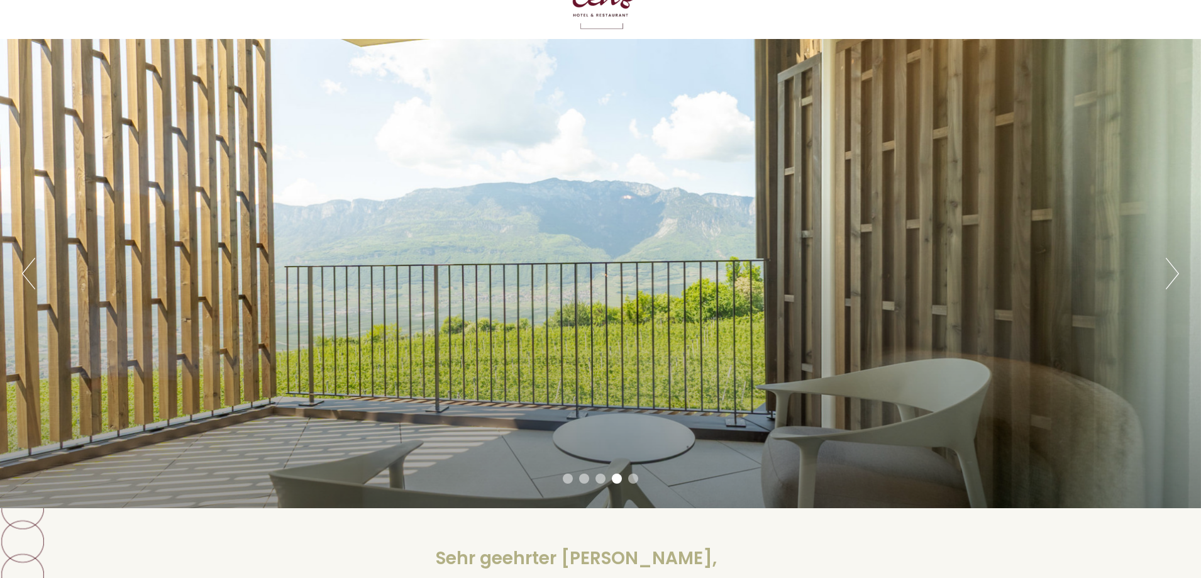
click at [1172, 274] on button "Next" at bounding box center [1172, 273] width 13 height 31
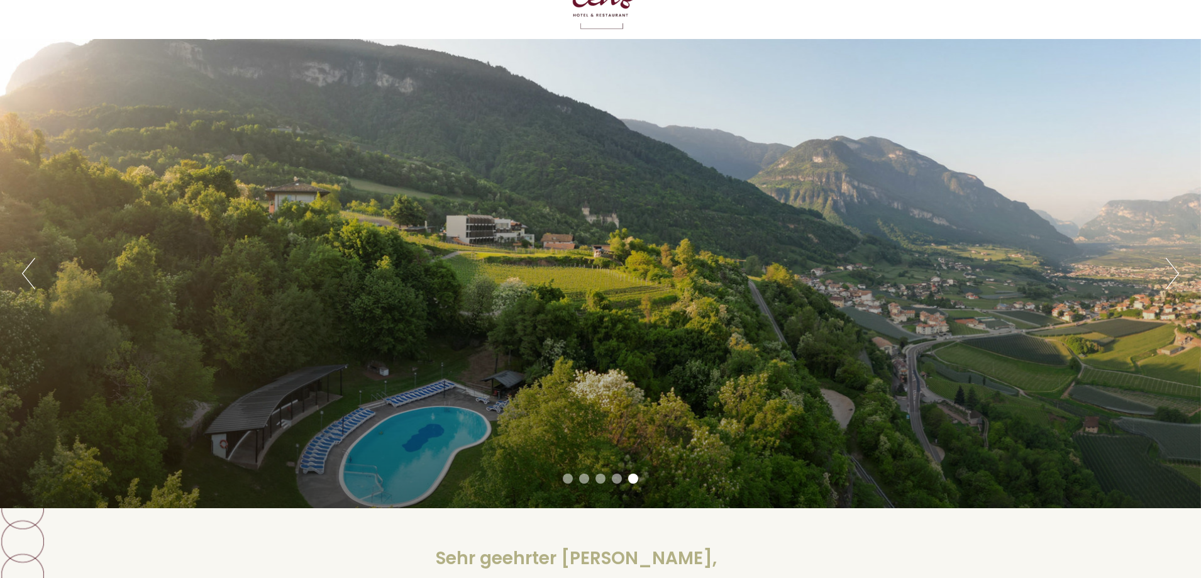
click at [1172, 274] on button "Next" at bounding box center [1172, 273] width 13 height 31
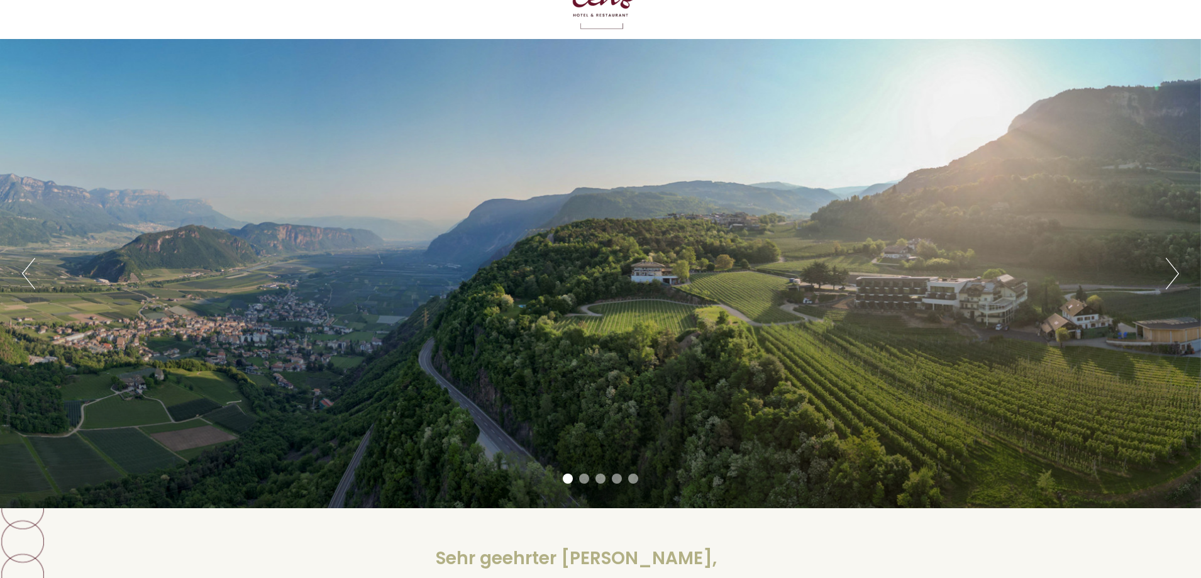
click at [1172, 274] on button "Next" at bounding box center [1172, 273] width 13 height 31
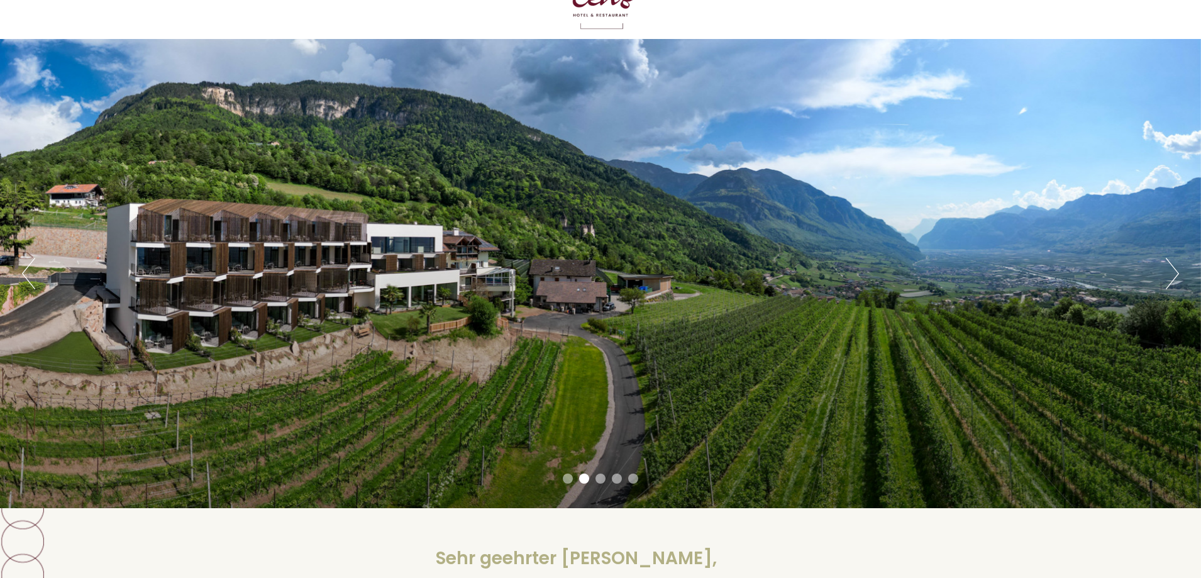
click at [1172, 274] on button "Next" at bounding box center [1172, 273] width 13 height 31
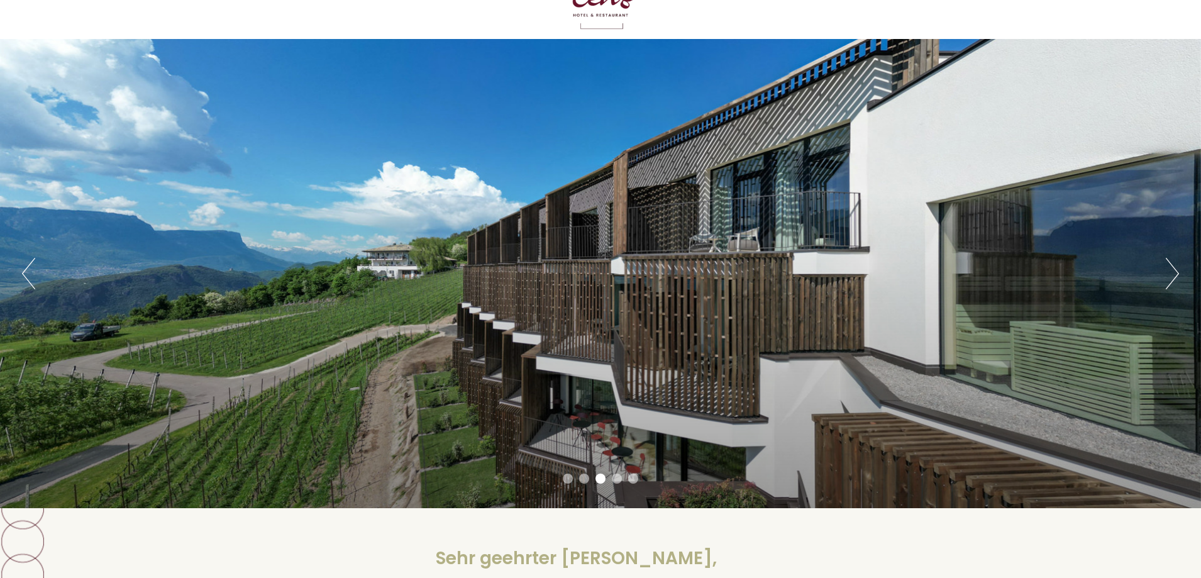
click at [1172, 274] on button "Next" at bounding box center [1172, 273] width 13 height 31
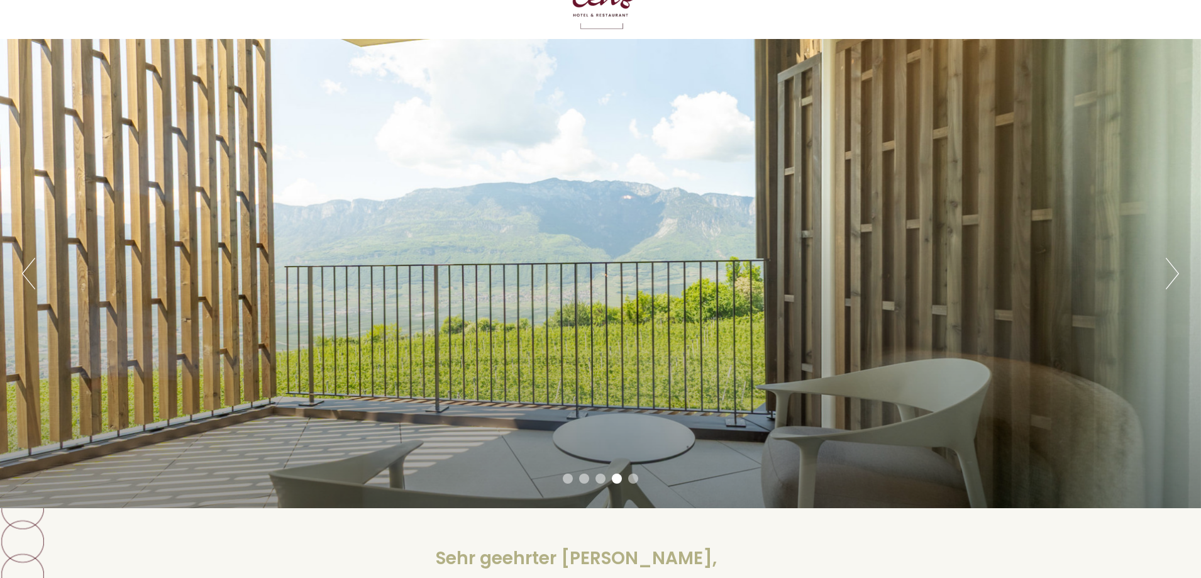
click at [1172, 274] on button "Next" at bounding box center [1172, 273] width 13 height 31
